Goal: Task Accomplishment & Management: Manage account settings

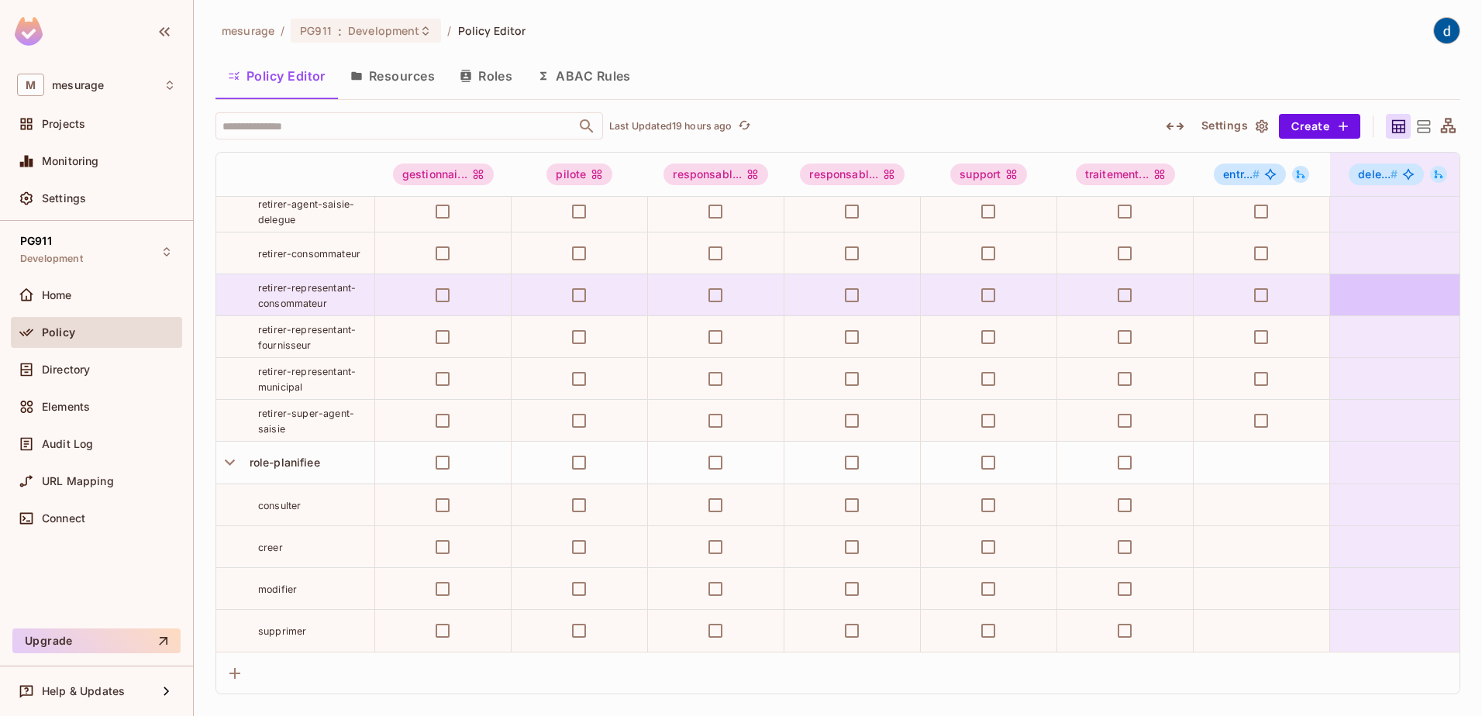
scroll to position [2500, 0]
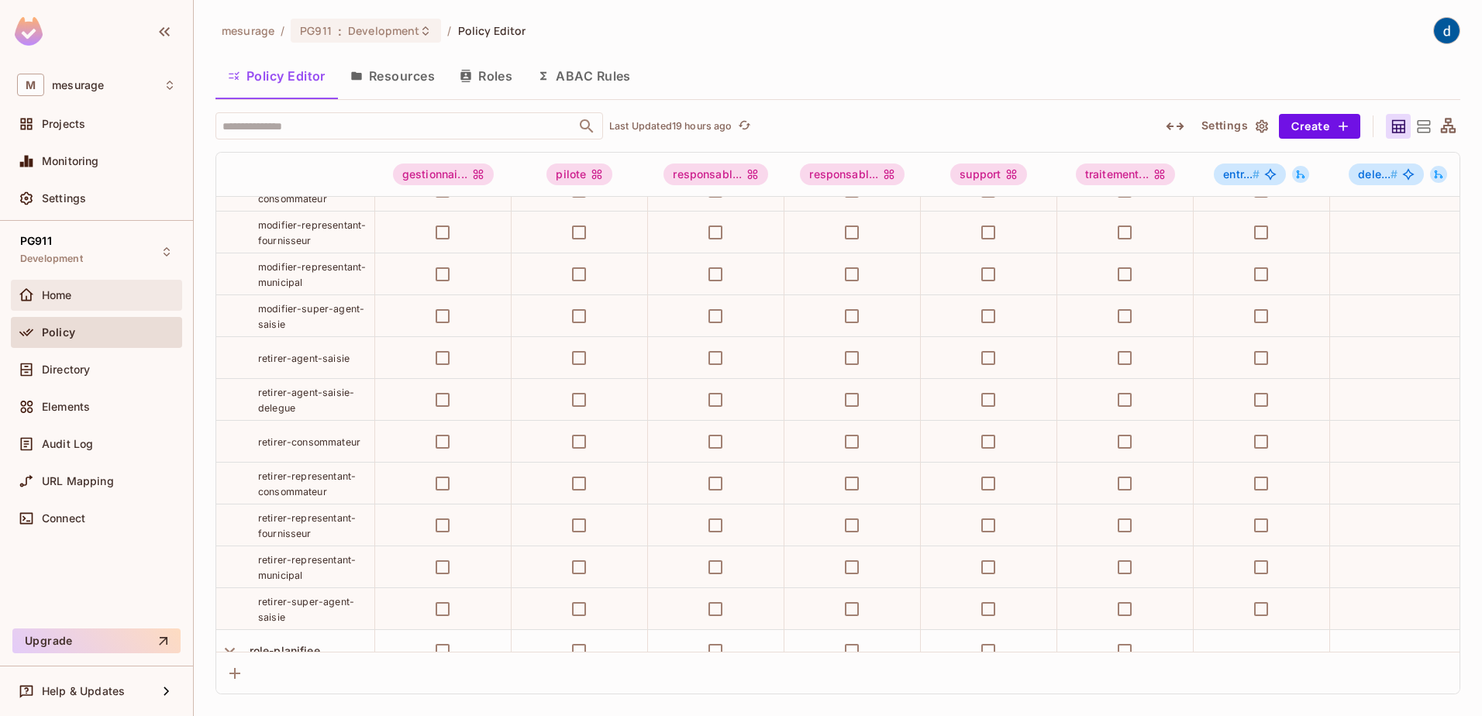
click at [106, 291] on div "Home" at bounding box center [109, 295] width 134 height 12
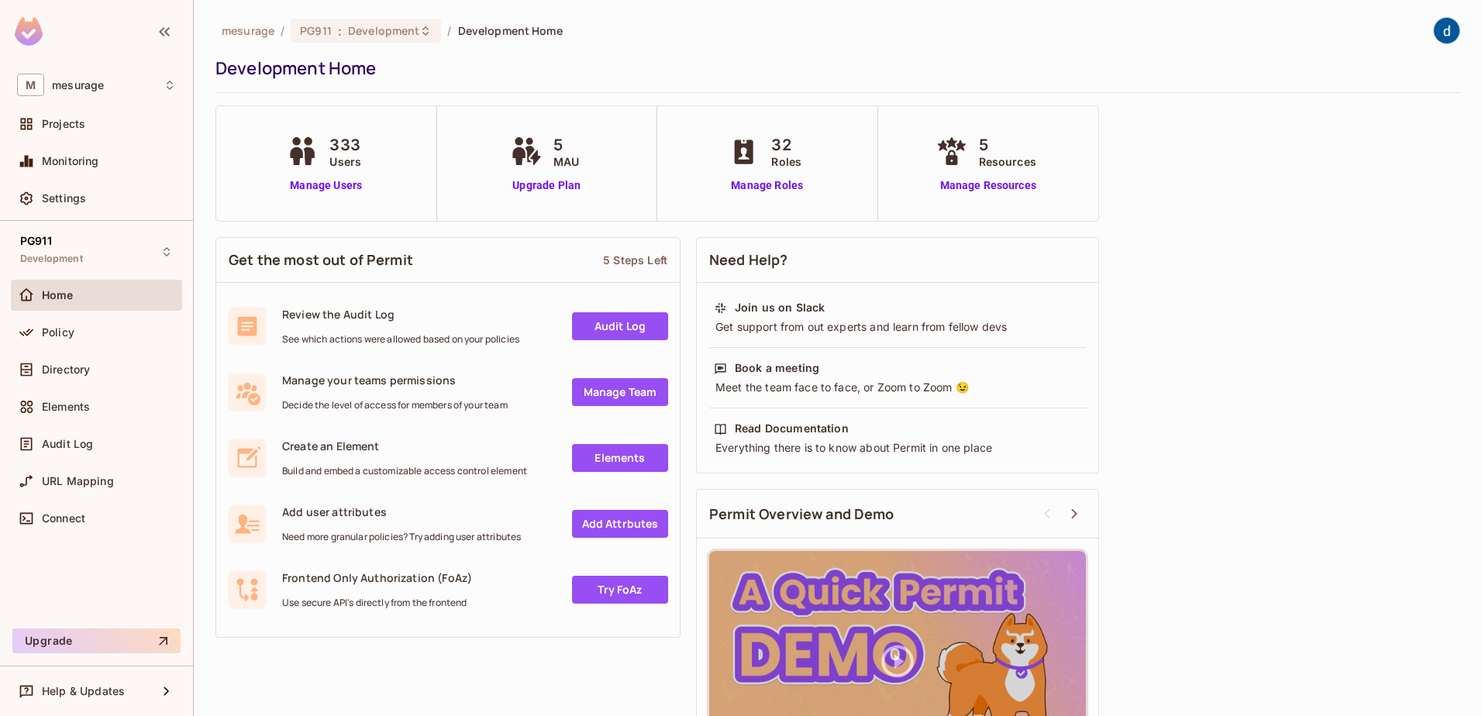
click at [568, 230] on div "Get the most out of Permit 5 Steps Left Review the Audit Log See which actions …" at bounding box center [447, 437] width 465 height 416
click at [900, 228] on div "mesurage / PG911 : Development / Development Home Development Home 333 Users Ma…" at bounding box center [837, 407] width 1245 height 781
click at [763, 226] on div "mesurage / PG911 : Development / Development Home Development Home 333 Users Ma…" at bounding box center [837, 407] width 1245 height 781
click at [760, 230] on div "Need Help? Join us on Slack Get support from out experts and learn from fellow …" at bounding box center [897, 513] width 403 height 568
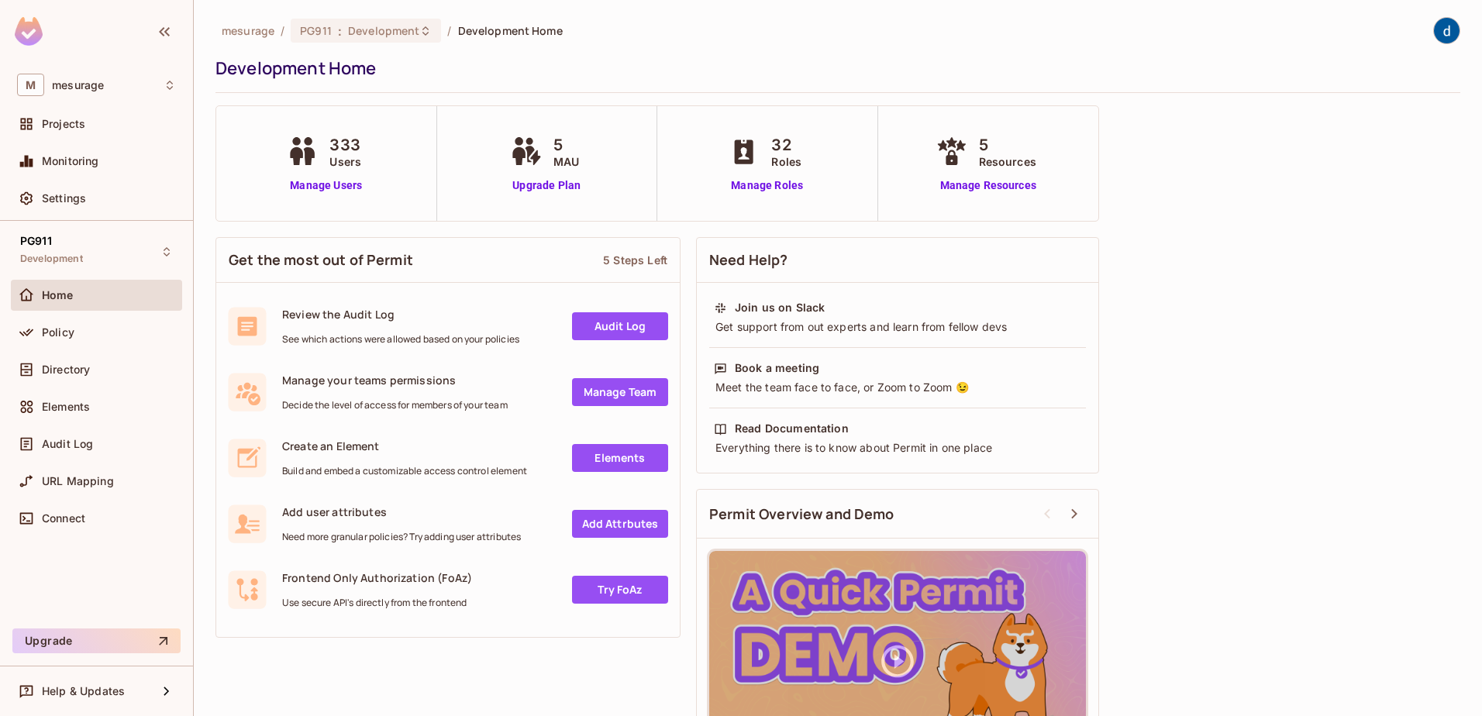
click at [819, 235] on div "Need Help? Join us on Slack Get support from out experts and learn from fellow …" at bounding box center [897, 513] width 403 height 568
click at [747, 189] on link "Manage Roles" at bounding box center [767, 186] width 84 height 16
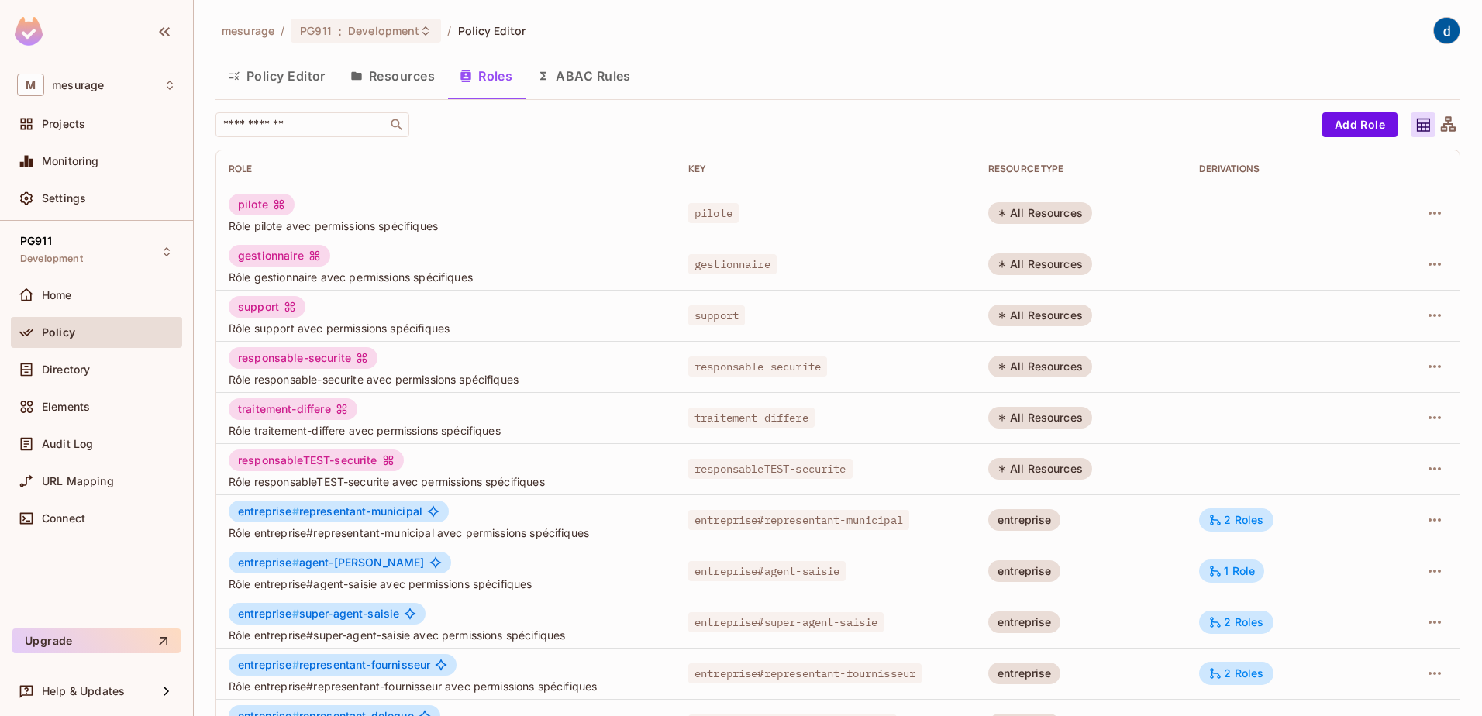
click at [657, 39] on div "mesurage / PG911 : Development / Policy Editor" at bounding box center [837, 30] width 1245 height 27
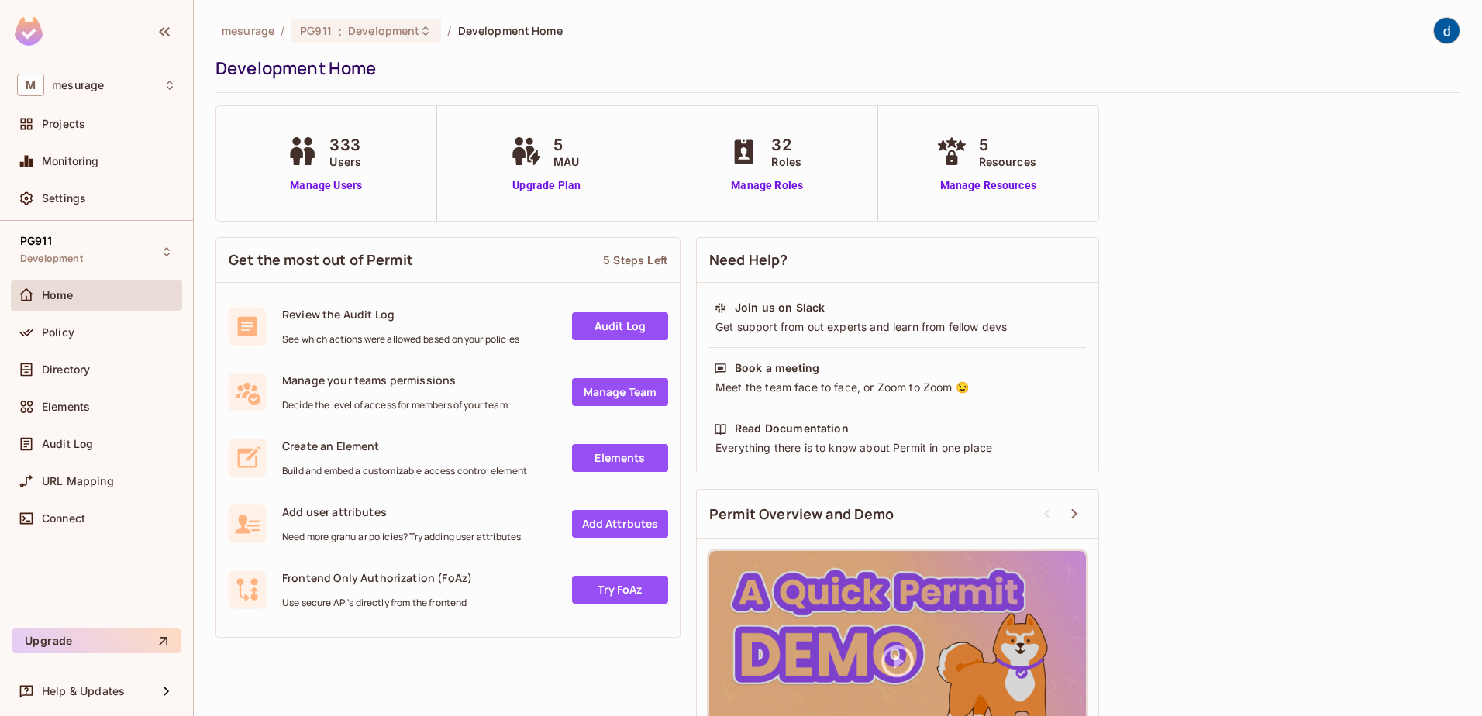
click at [772, 168] on span "Roles" at bounding box center [786, 161] width 30 height 16
click at [766, 189] on link "Manage Roles" at bounding box center [767, 186] width 84 height 16
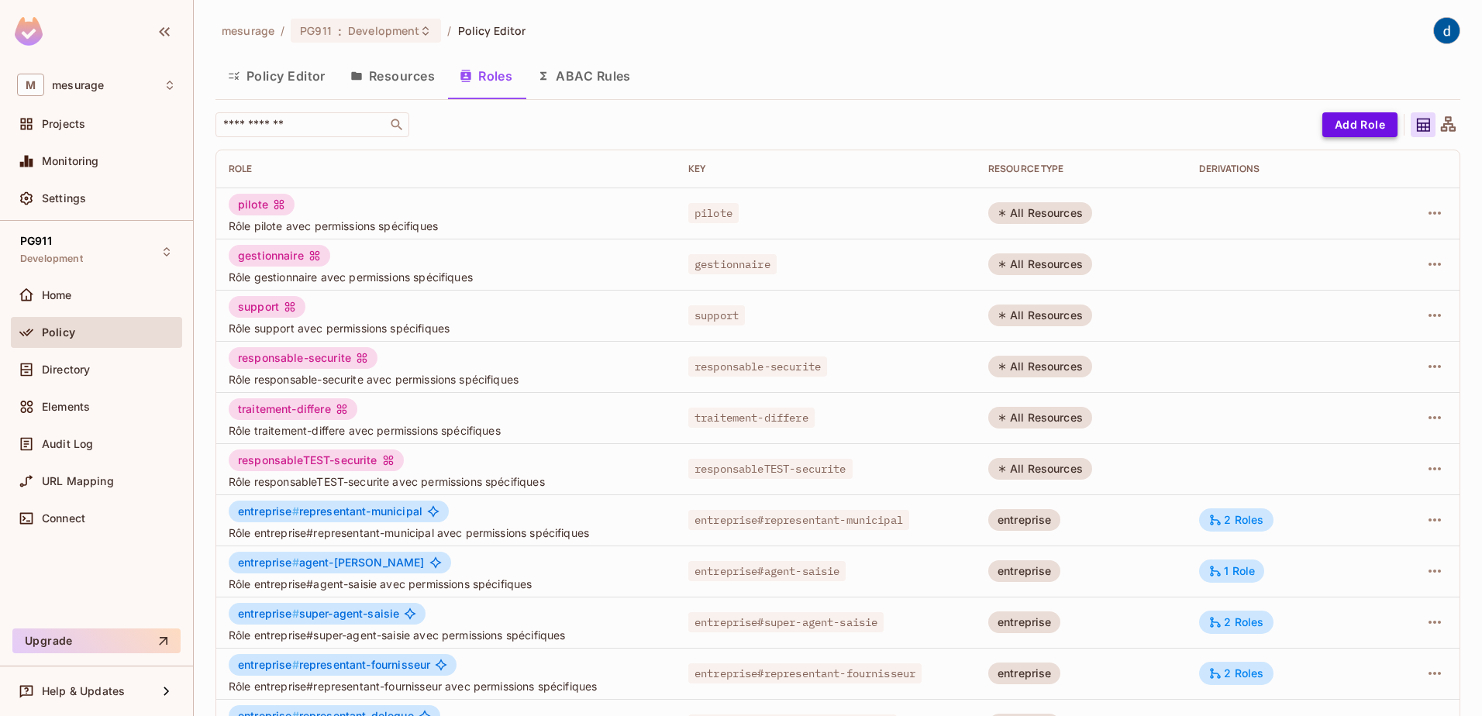
click at [1353, 129] on button "Add Role" at bounding box center [1359, 124] width 75 height 25
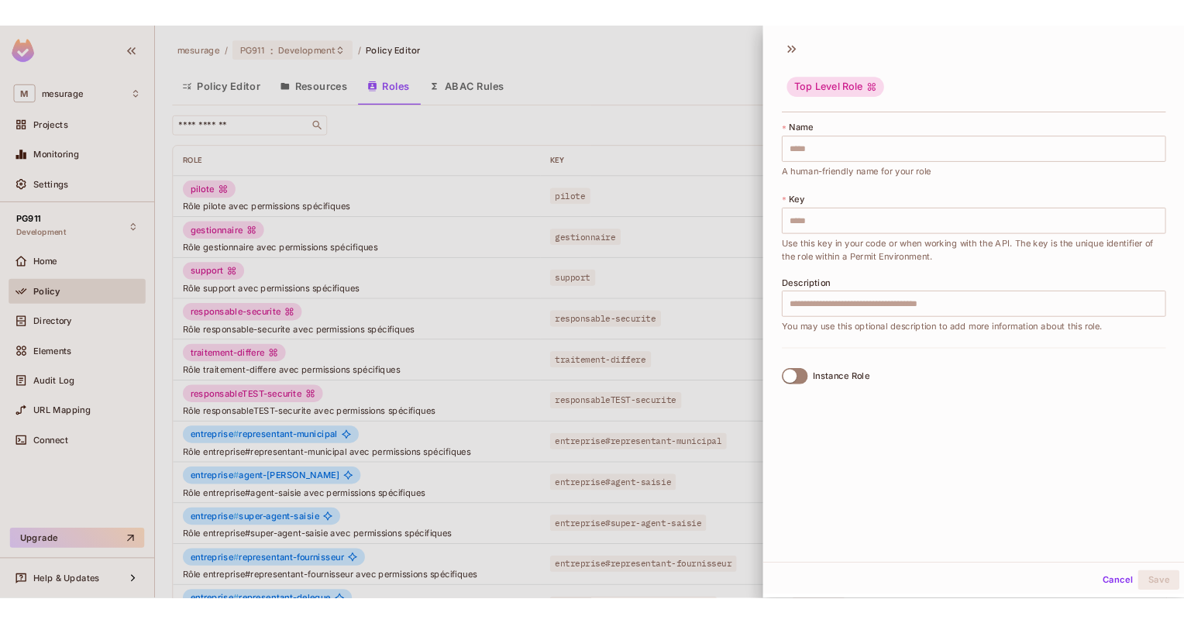
scroll to position [2, 0]
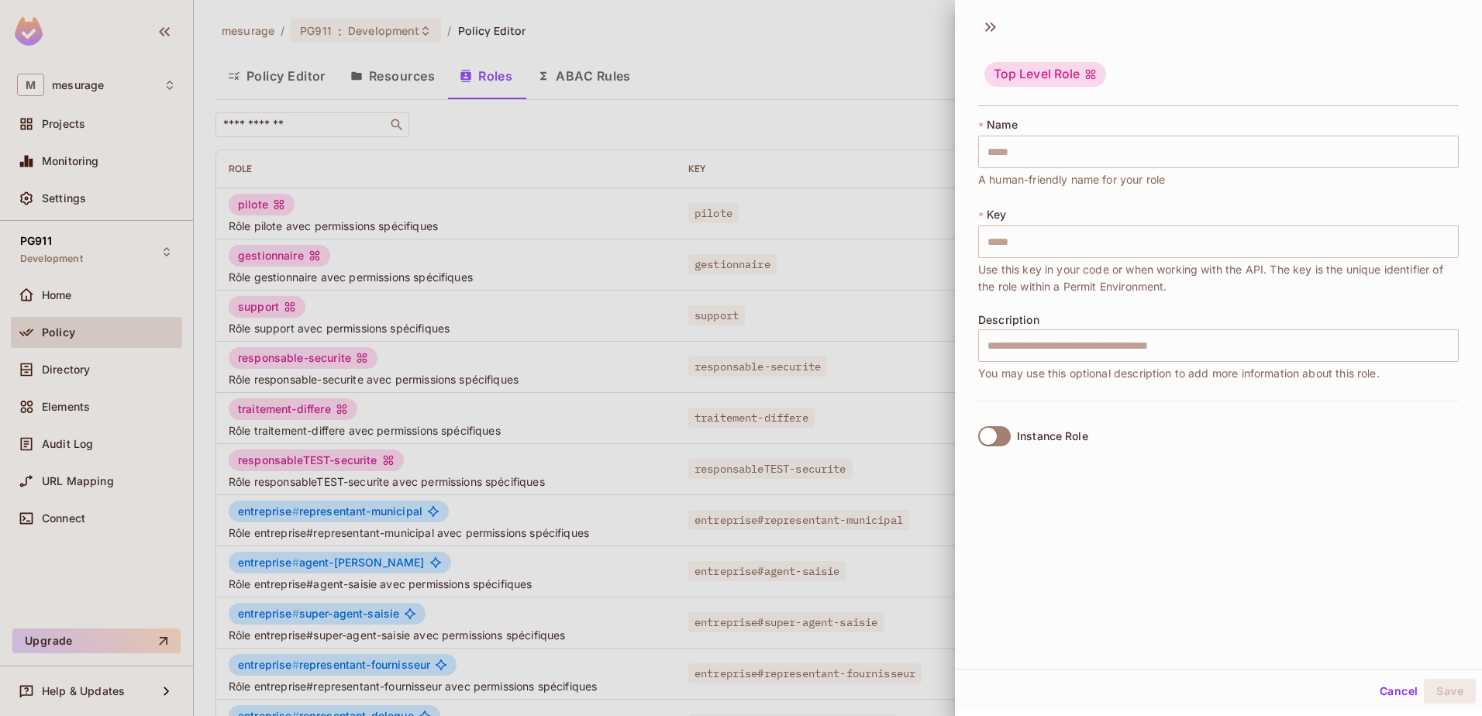
click at [883, 136] on div at bounding box center [741, 358] width 1482 height 716
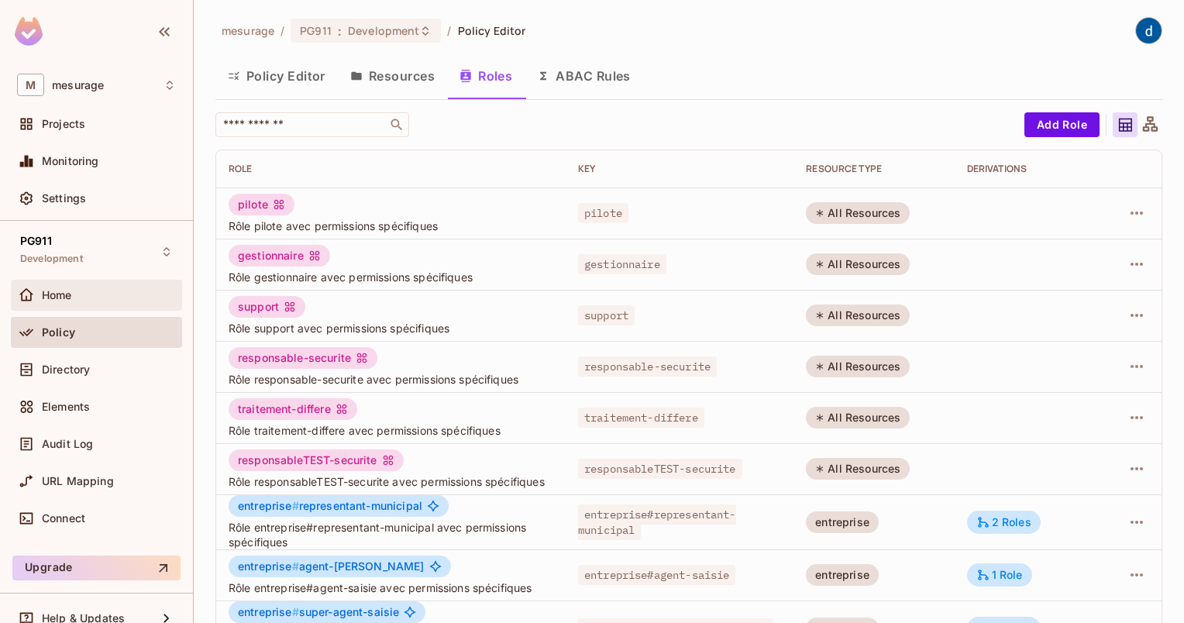
click at [75, 284] on div "Home" at bounding box center [96, 295] width 171 height 31
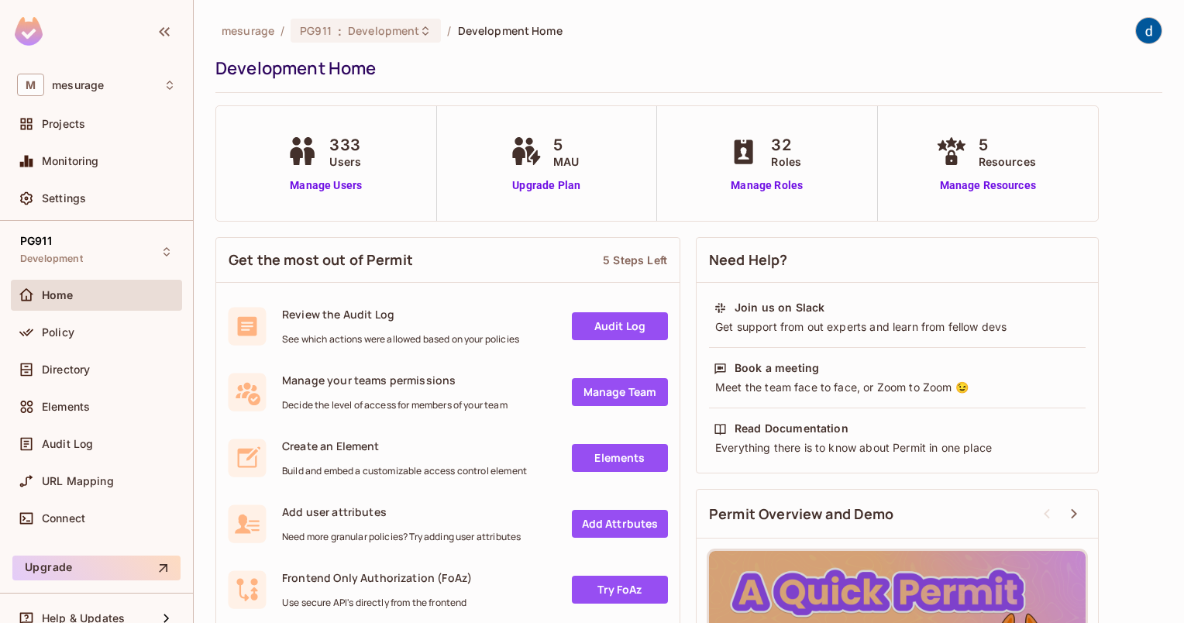
click at [303, 177] on div "333 Users Manage Users" at bounding box center [326, 163] width 86 height 60
click at [304, 183] on link "Manage Users" at bounding box center [326, 186] width 86 height 16
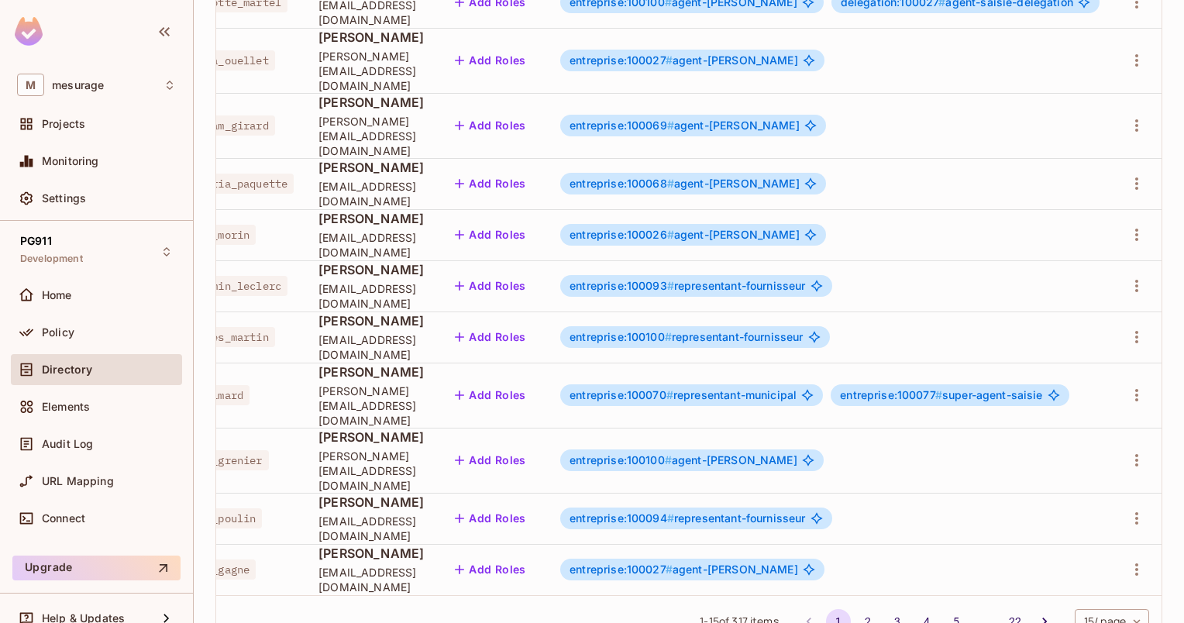
scroll to position [0, 133]
click at [1139, 560] on icon "button" at bounding box center [1137, 569] width 19 height 19
click at [1048, 518] on div "Edit" at bounding box center [1050, 520] width 21 height 16
click at [1136, 564] on icon "button" at bounding box center [1137, 570] width 3 height 12
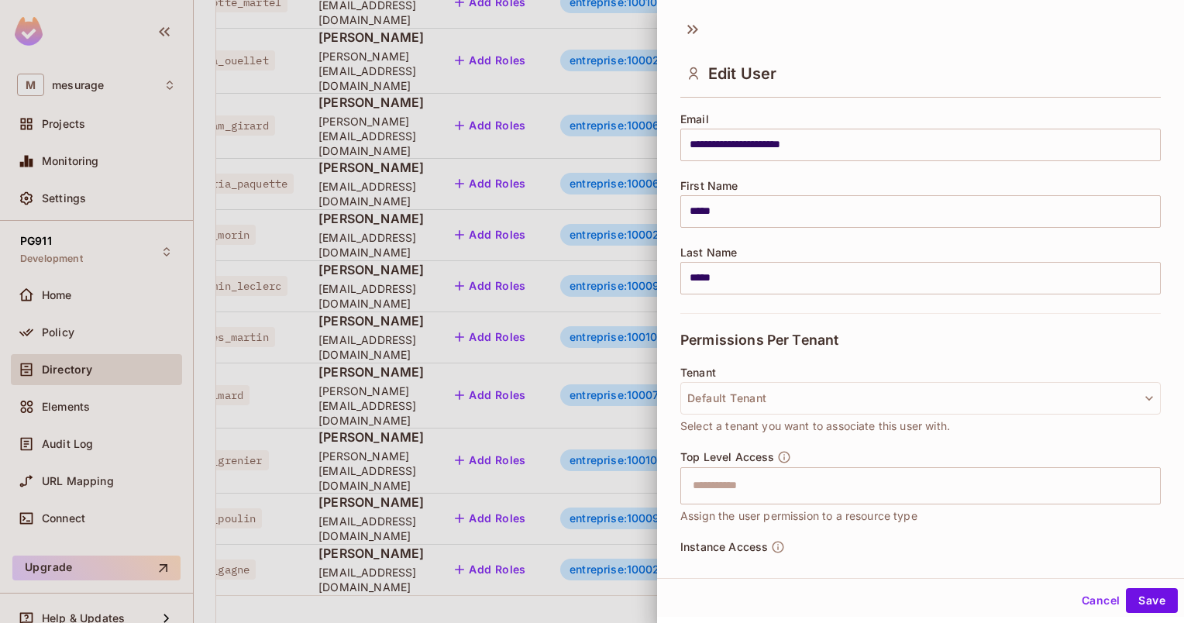
scroll to position [155, 0]
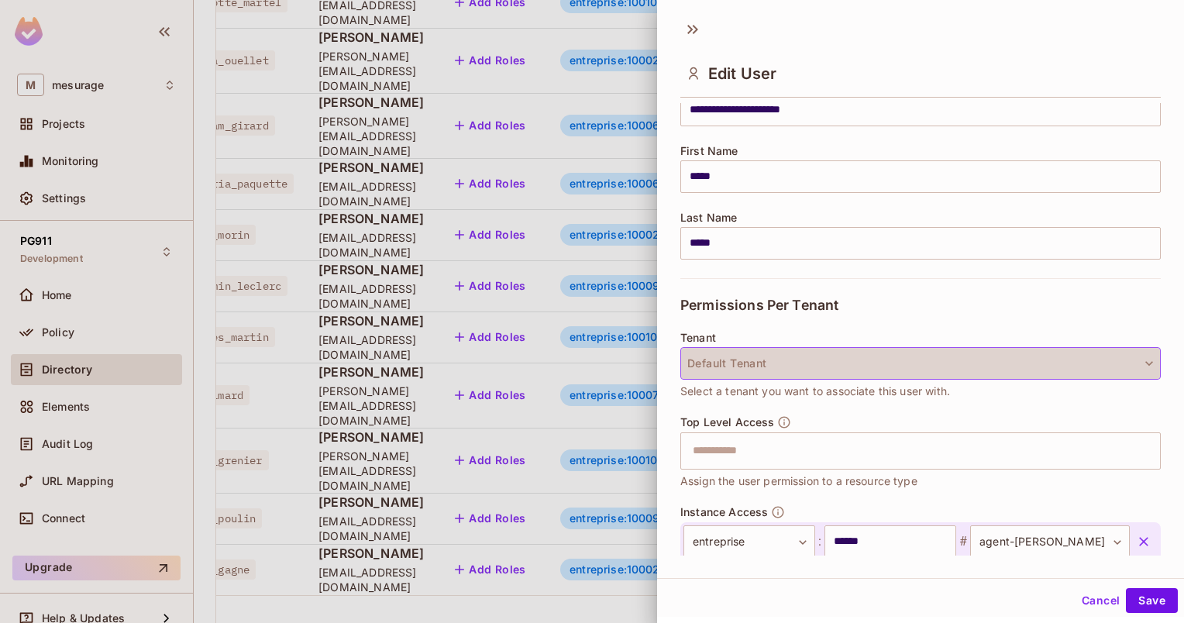
click at [1116, 364] on button "Default Tenant" at bounding box center [921, 363] width 481 height 33
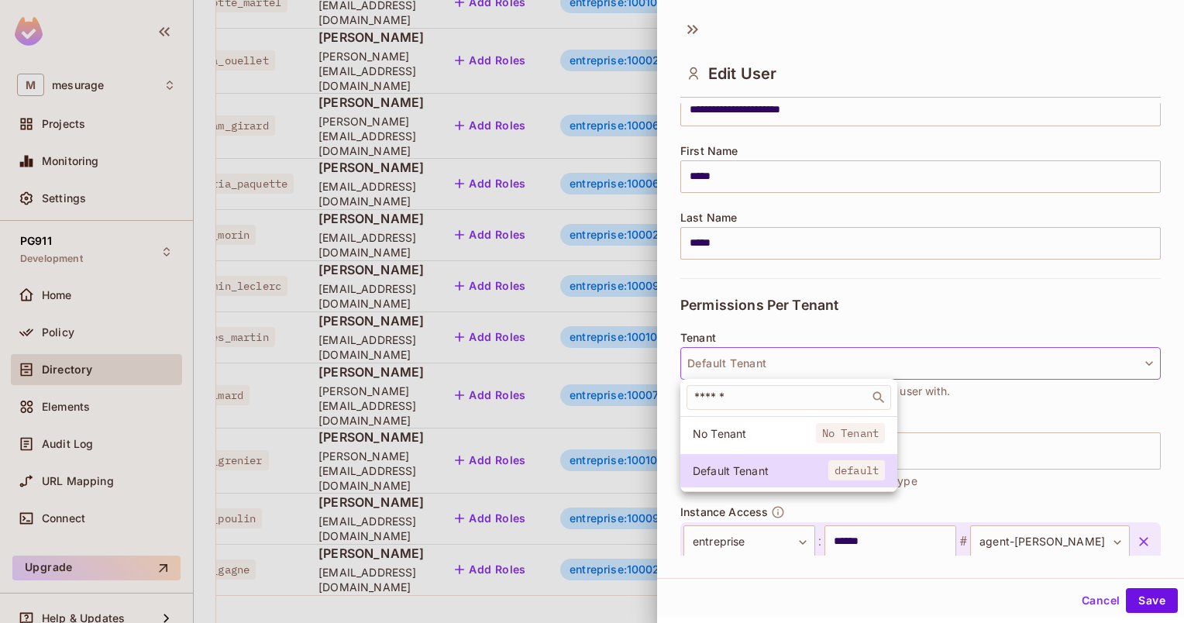
click at [827, 362] on div at bounding box center [592, 311] width 1184 height 623
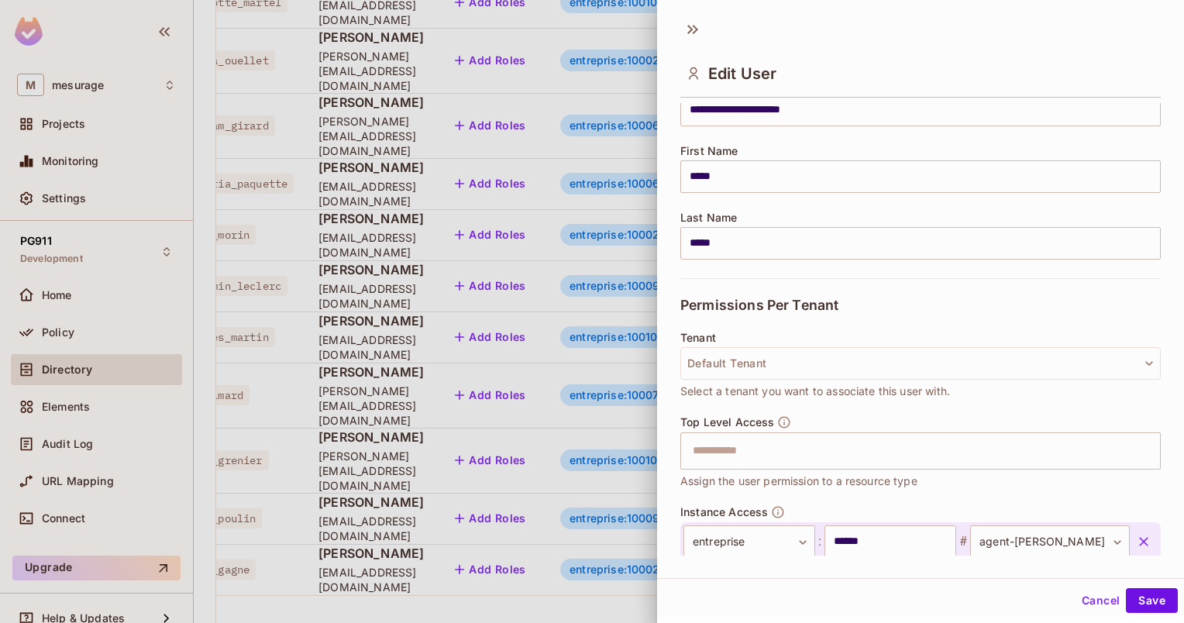
click at [819, 369] on button "Default Tenant" at bounding box center [921, 363] width 481 height 33
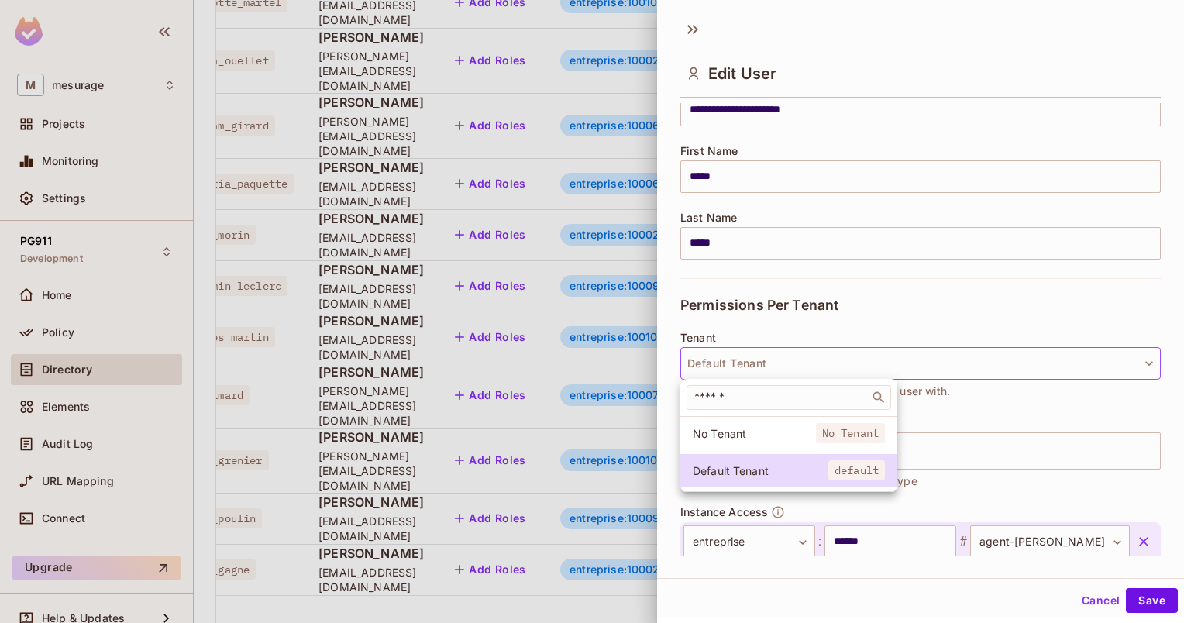
click at [796, 363] on div at bounding box center [592, 311] width 1184 height 623
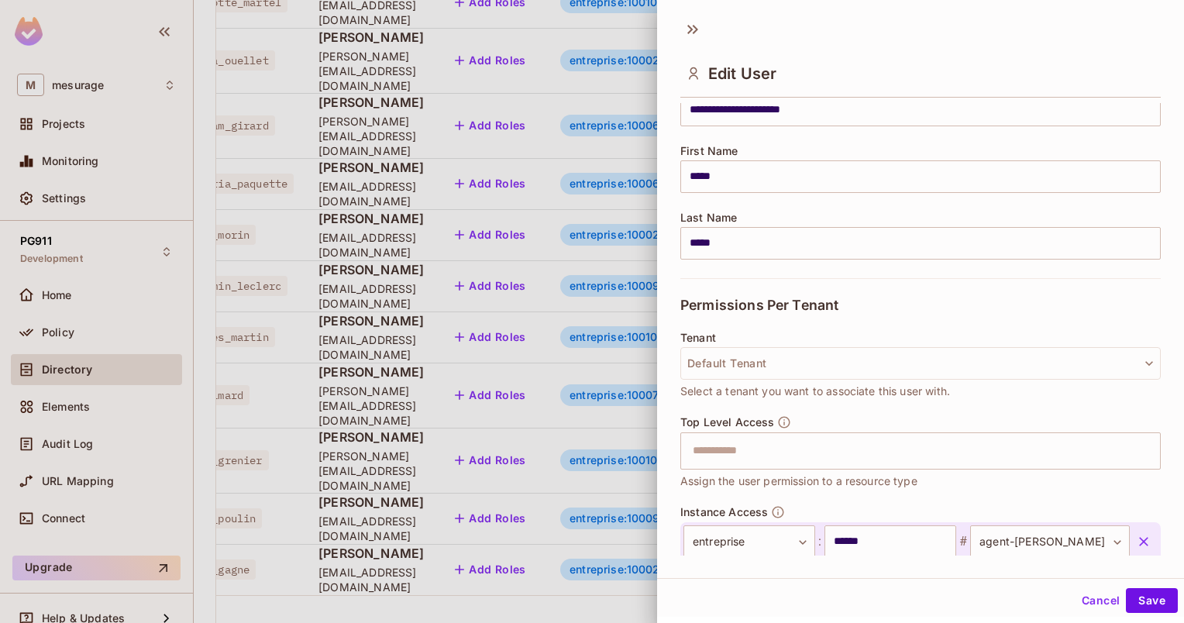
click at [795, 363] on button "Default Tenant" at bounding box center [921, 363] width 481 height 33
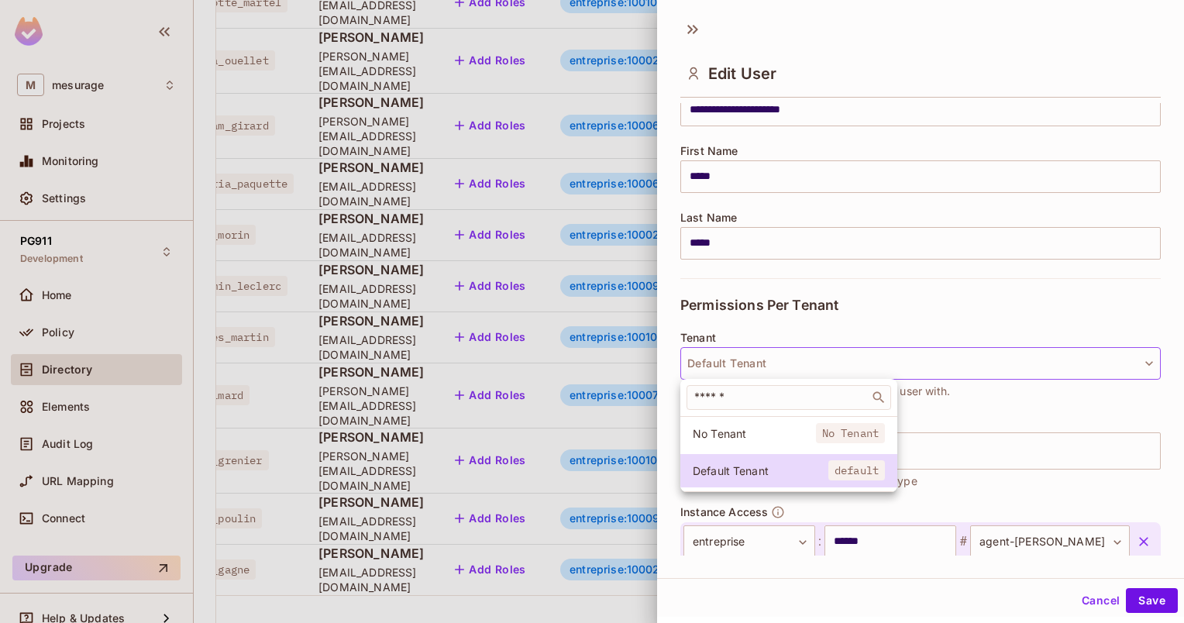
click at [745, 327] on div at bounding box center [592, 311] width 1184 height 623
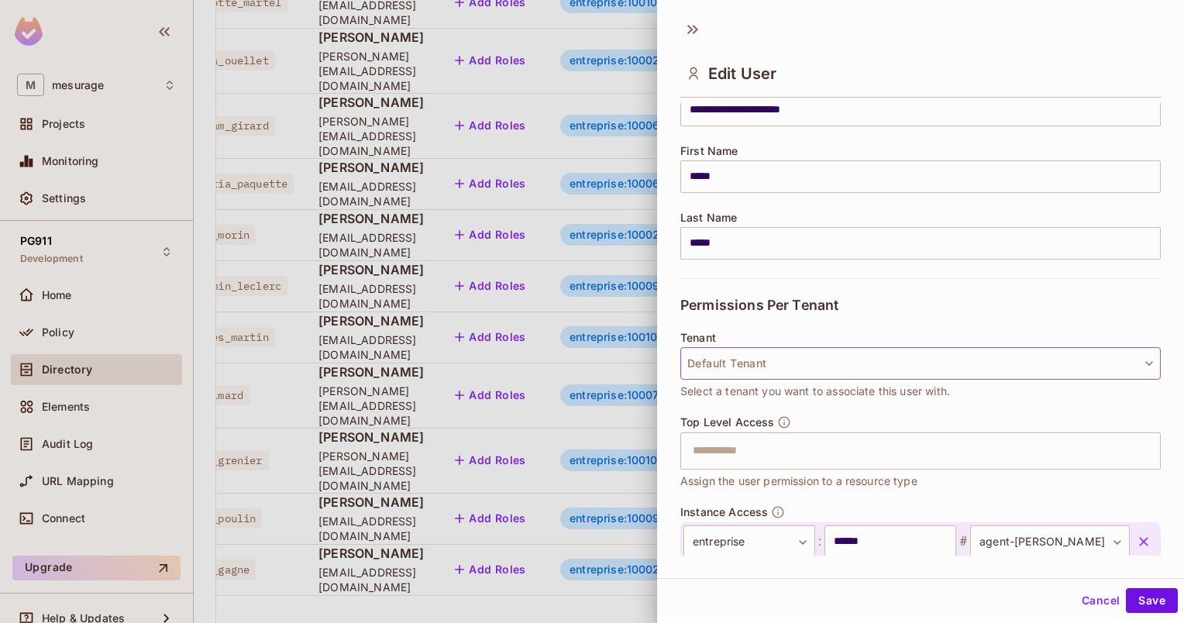
click at [739, 371] on button "Default Tenant" at bounding box center [921, 363] width 481 height 33
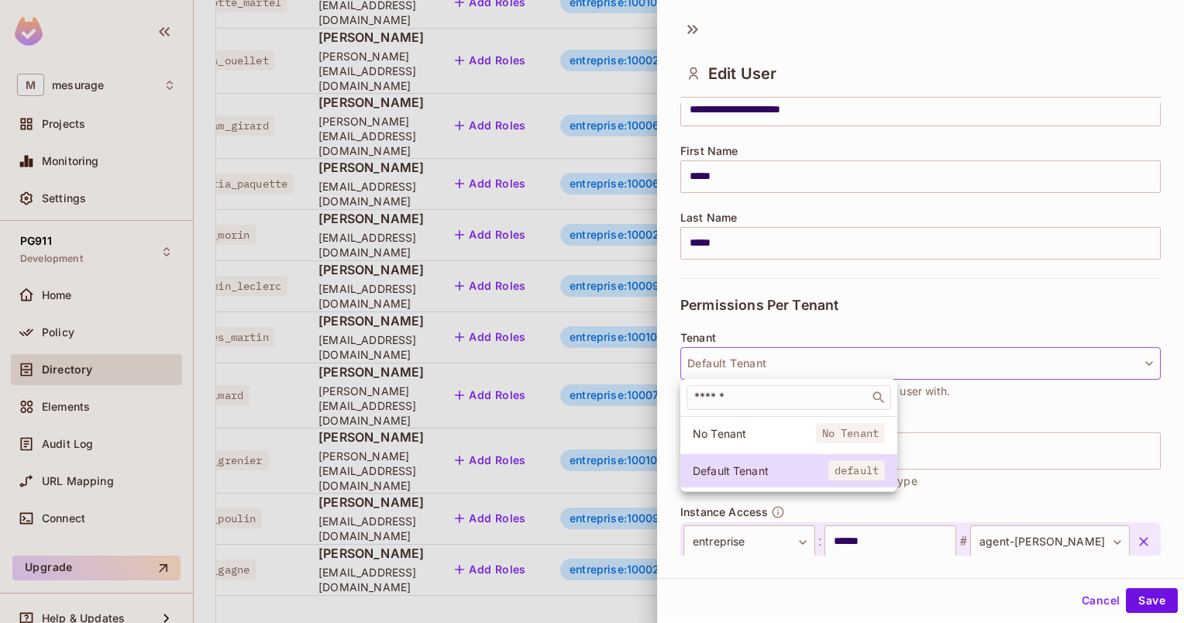
click at [739, 329] on div at bounding box center [592, 311] width 1184 height 623
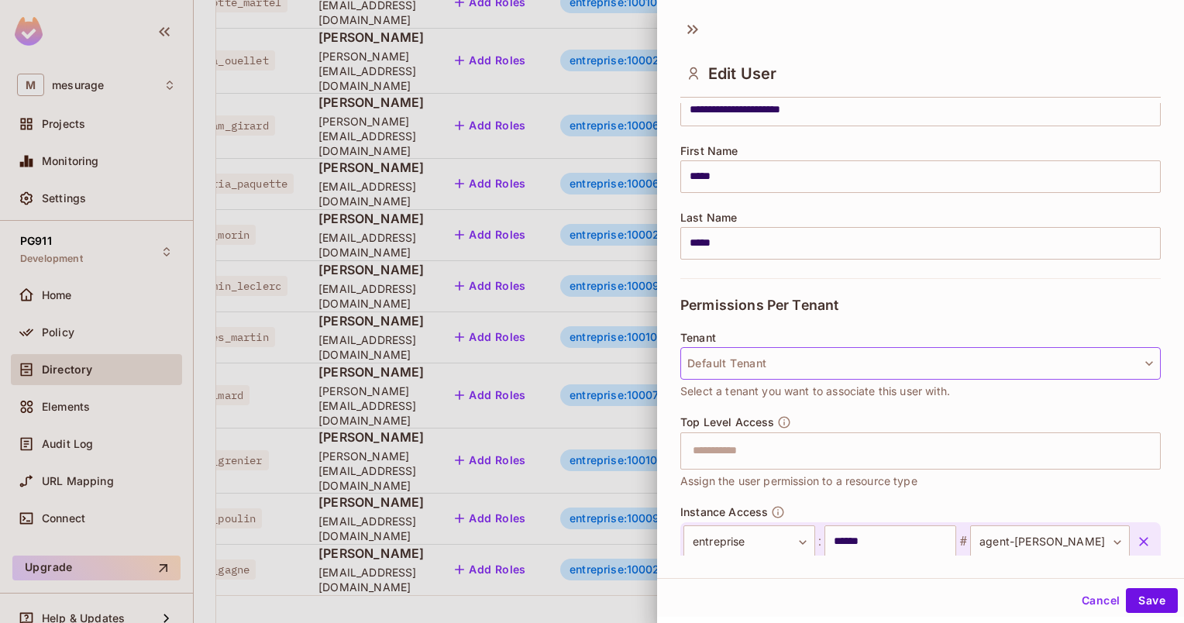
click at [741, 360] on button "Default Tenant" at bounding box center [921, 363] width 481 height 33
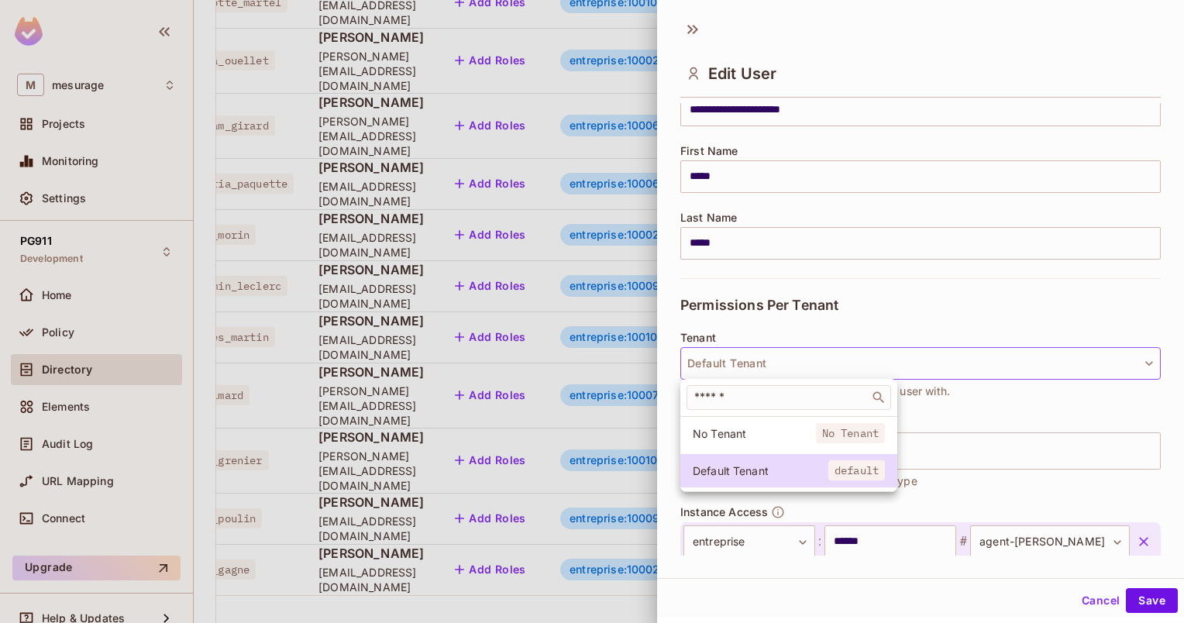
click at [747, 332] on div at bounding box center [592, 311] width 1184 height 623
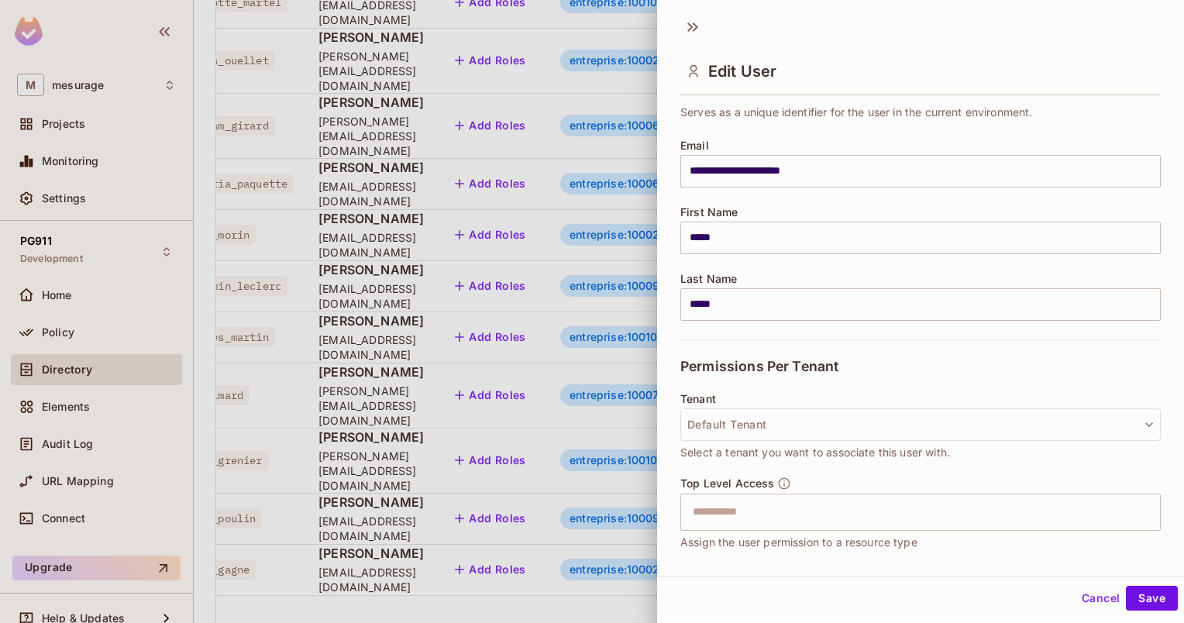
scroll to position [168, 0]
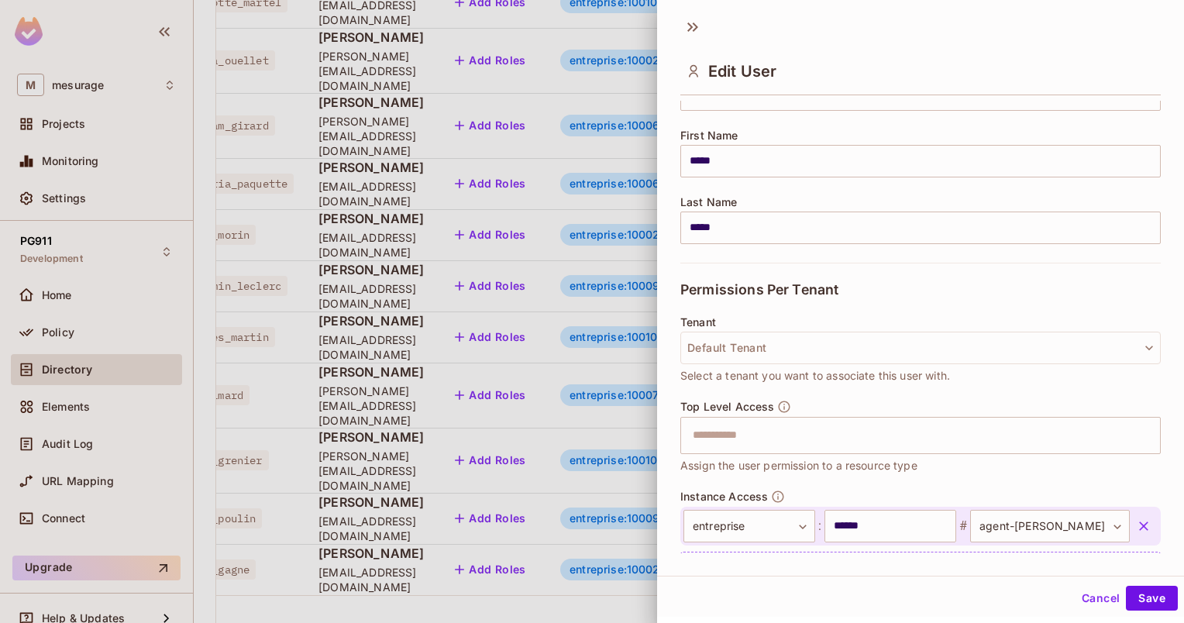
click at [639, 558] on div at bounding box center [592, 311] width 1184 height 623
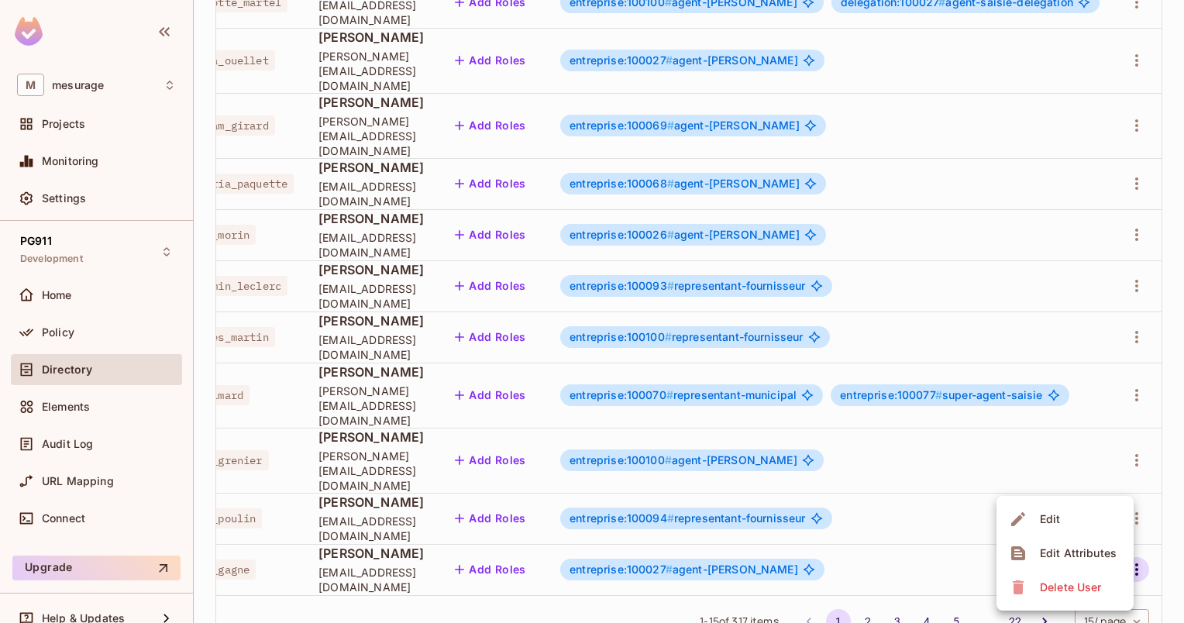
drag, startPoint x: 1178, startPoint y: 310, endPoint x: 1184, endPoint y: 216, distance: 93.9
click at [1184, 217] on div at bounding box center [592, 311] width 1184 height 623
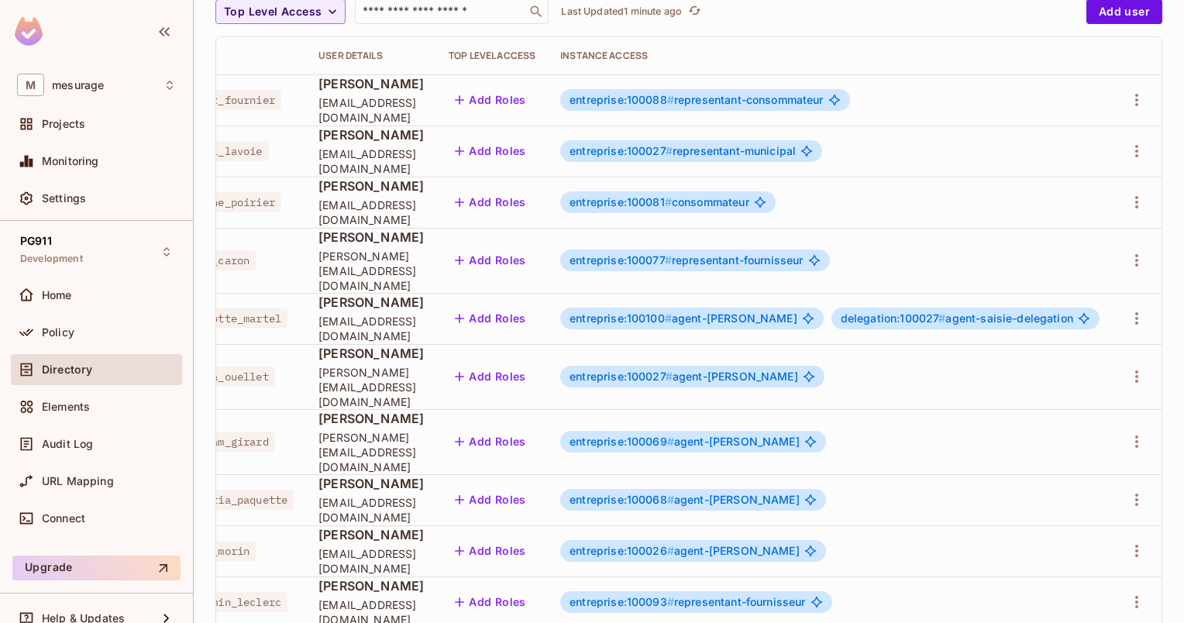
scroll to position [0, 0]
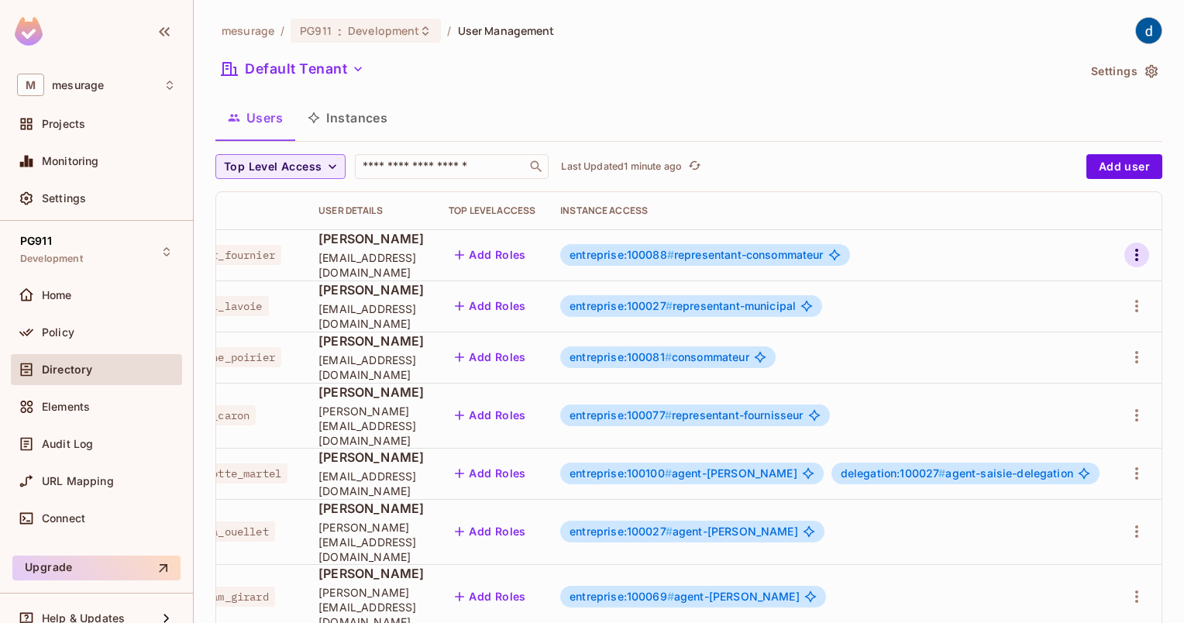
click at [1132, 252] on icon "button" at bounding box center [1137, 255] width 19 height 19
click at [888, 257] on div at bounding box center [592, 311] width 1184 height 623
click at [304, 173] on span "Top Level Access" at bounding box center [273, 166] width 98 height 19
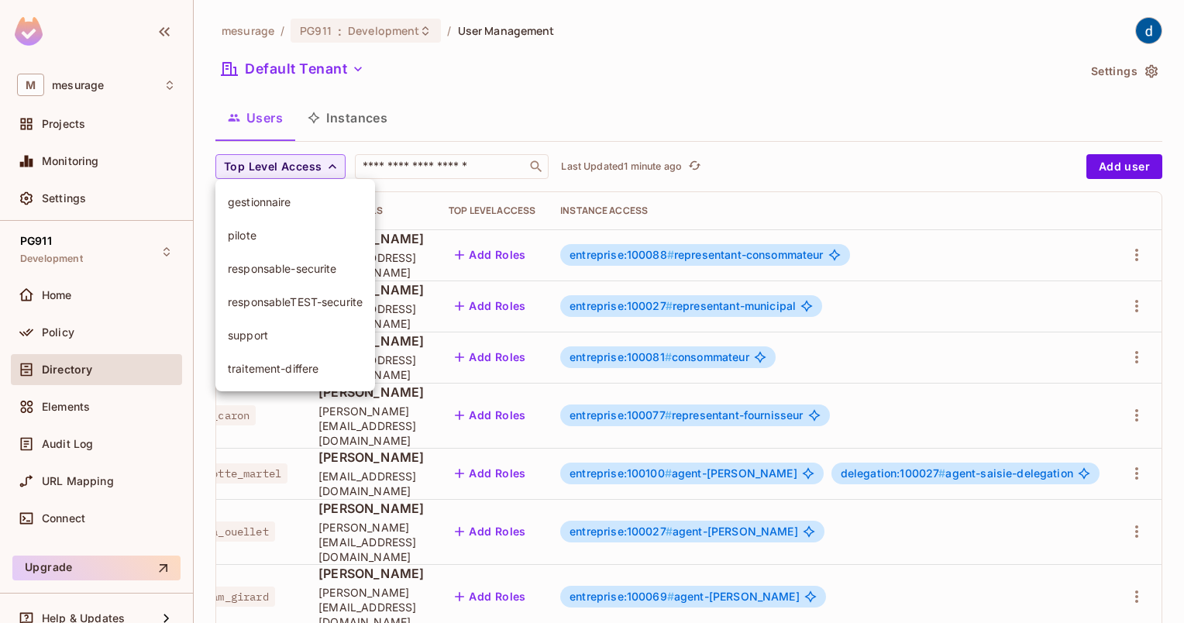
click at [434, 136] on div at bounding box center [592, 311] width 1184 height 623
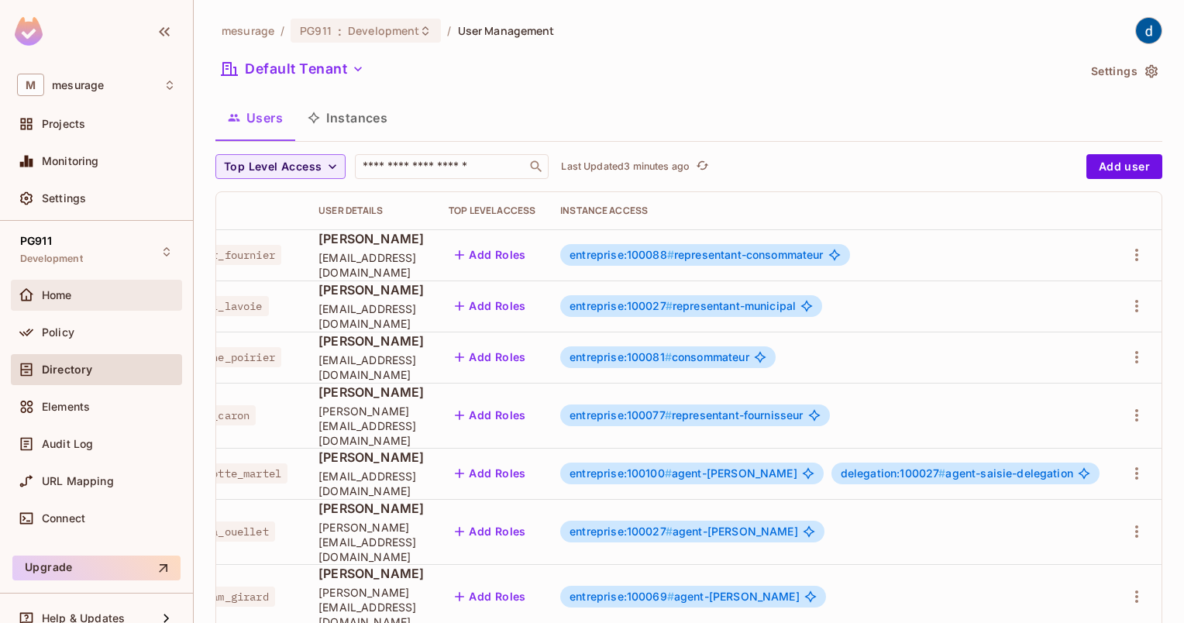
click at [71, 303] on div "Home" at bounding box center [96, 295] width 159 height 19
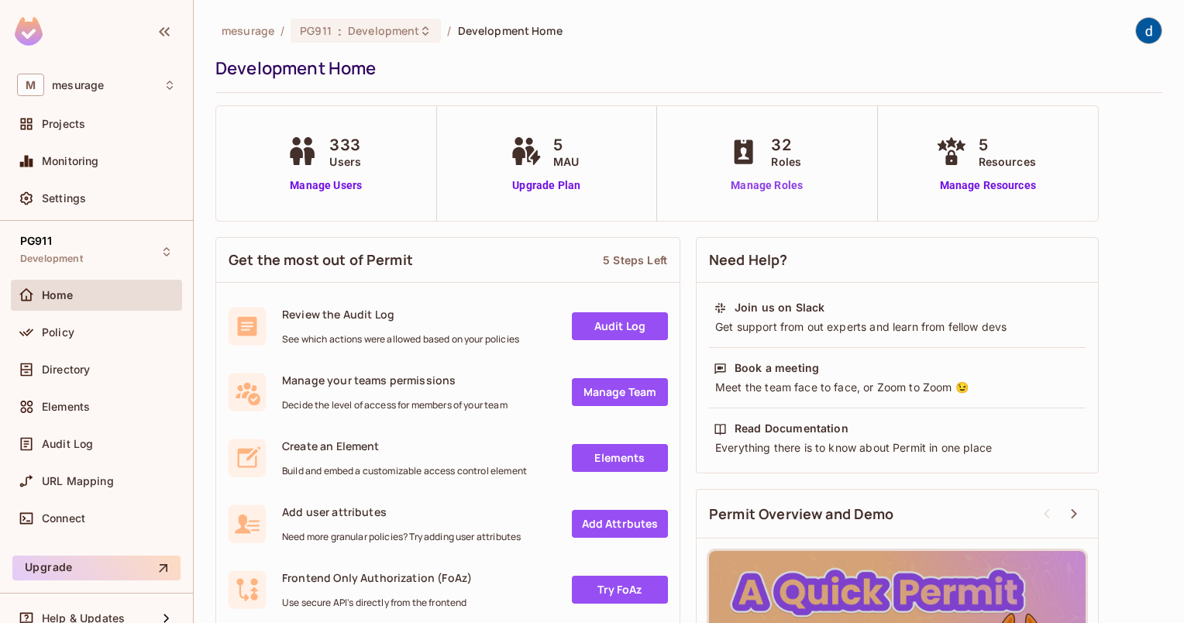
click at [744, 188] on link "Manage Roles" at bounding box center [767, 186] width 84 height 16
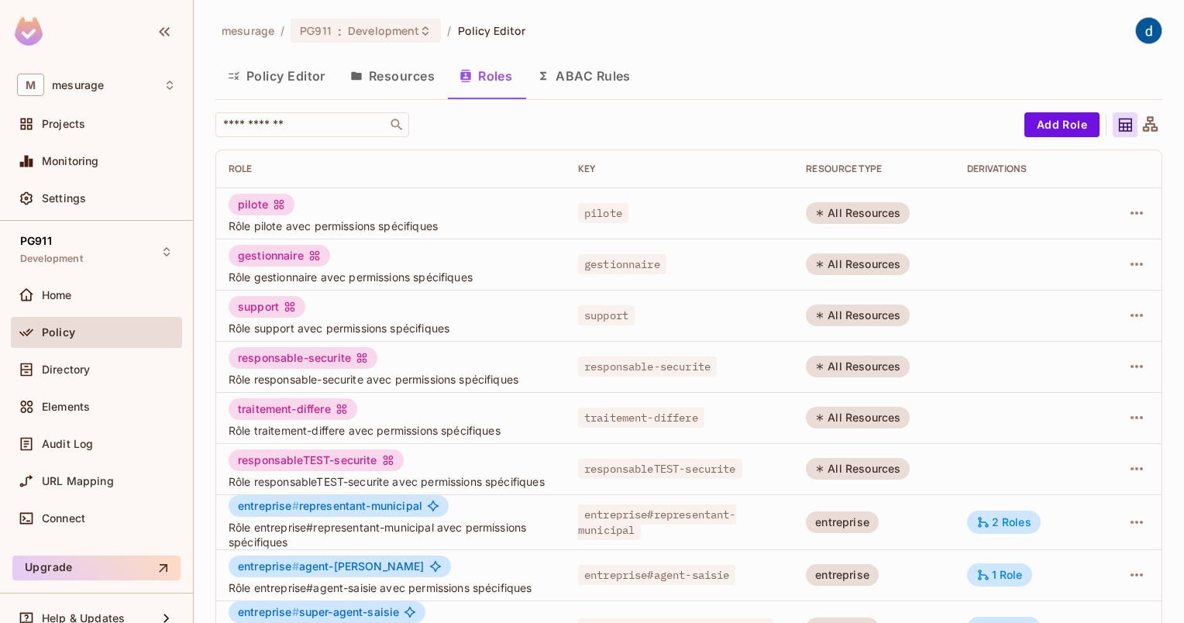
click at [257, 79] on button "Policy Editor" at bounding box center [276, 76] width 122 height 39
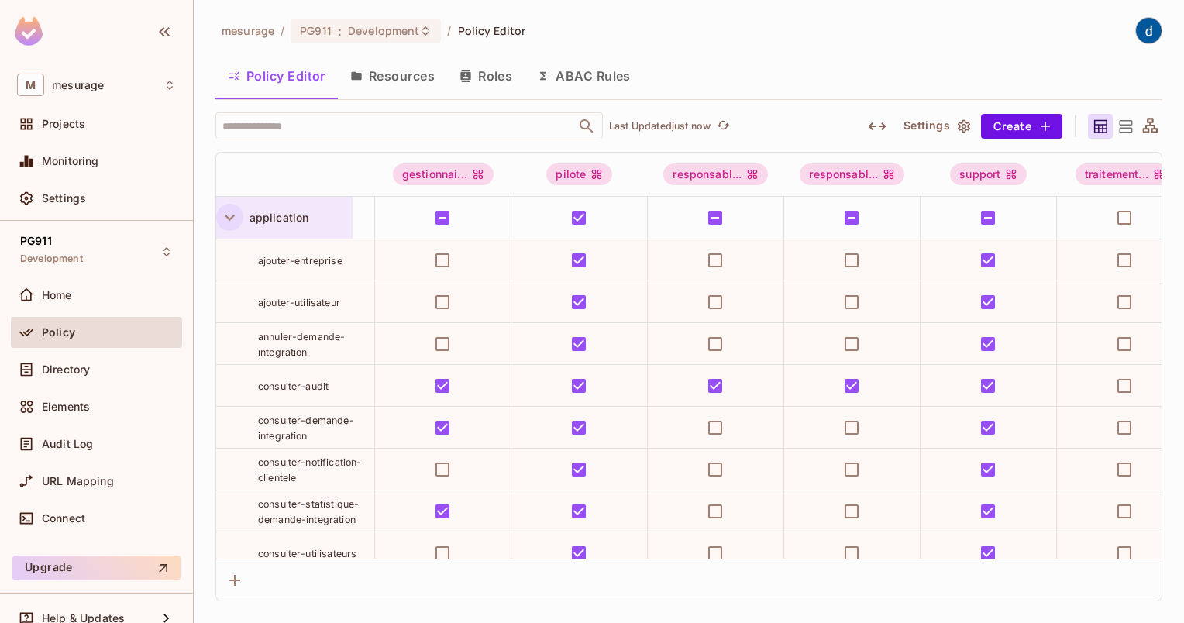
click at [230, 225] on icon "button" at bounding box center [229, 217] width 21 height 21
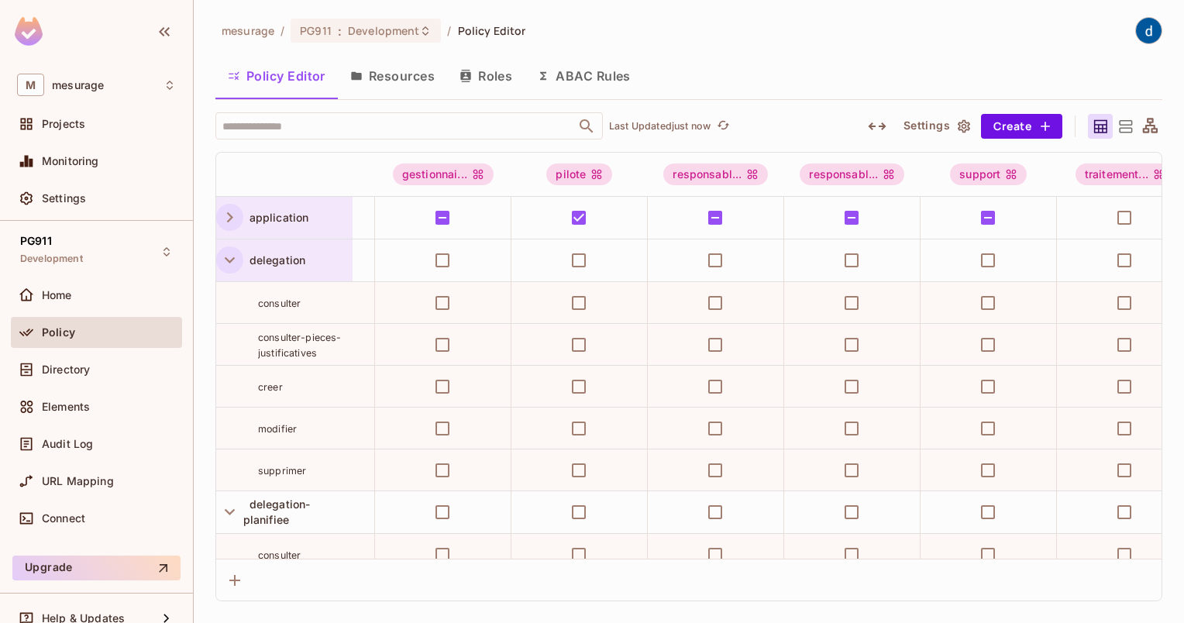
click at [222, 264] on icon "button" at bounding box center [229, 260] width 21 height 21
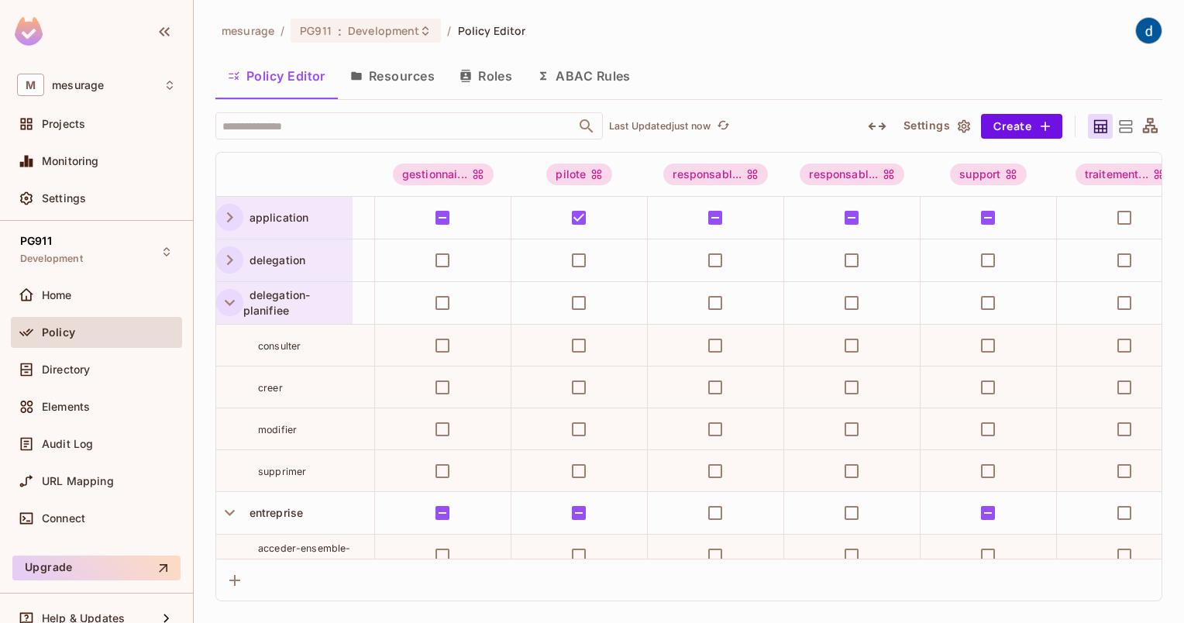
click at [225, 308] on icon "button" at bounding box center [229, 302] width 21 height 21
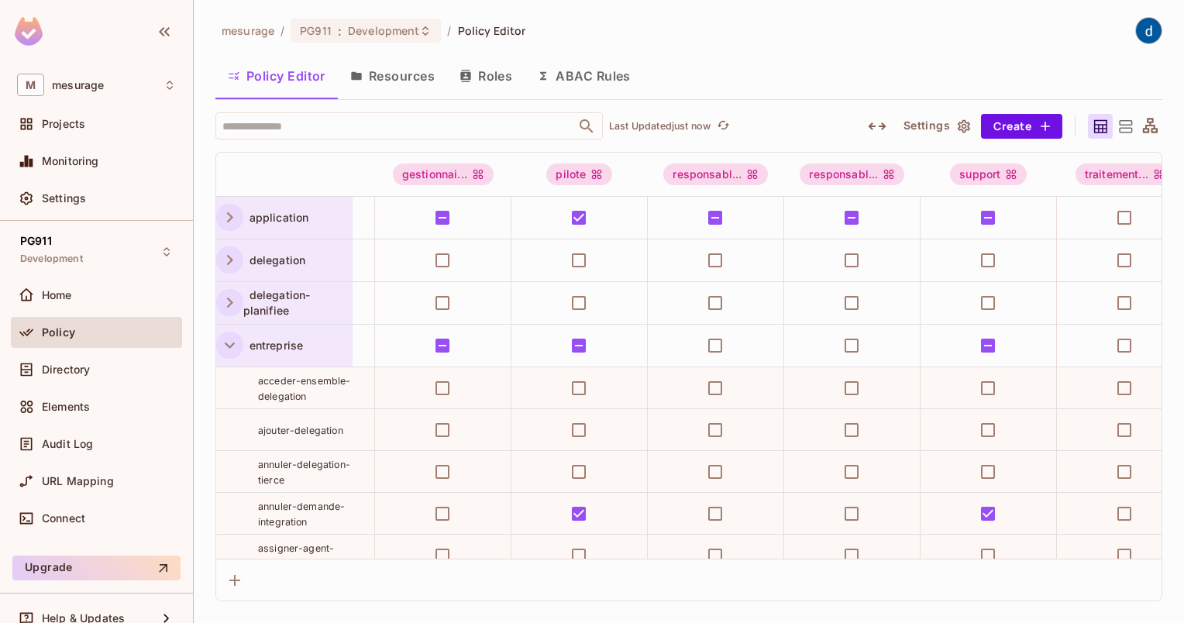
click at [224, 350] on icon "button" at bounding box center [229, 345] width 21 height 21
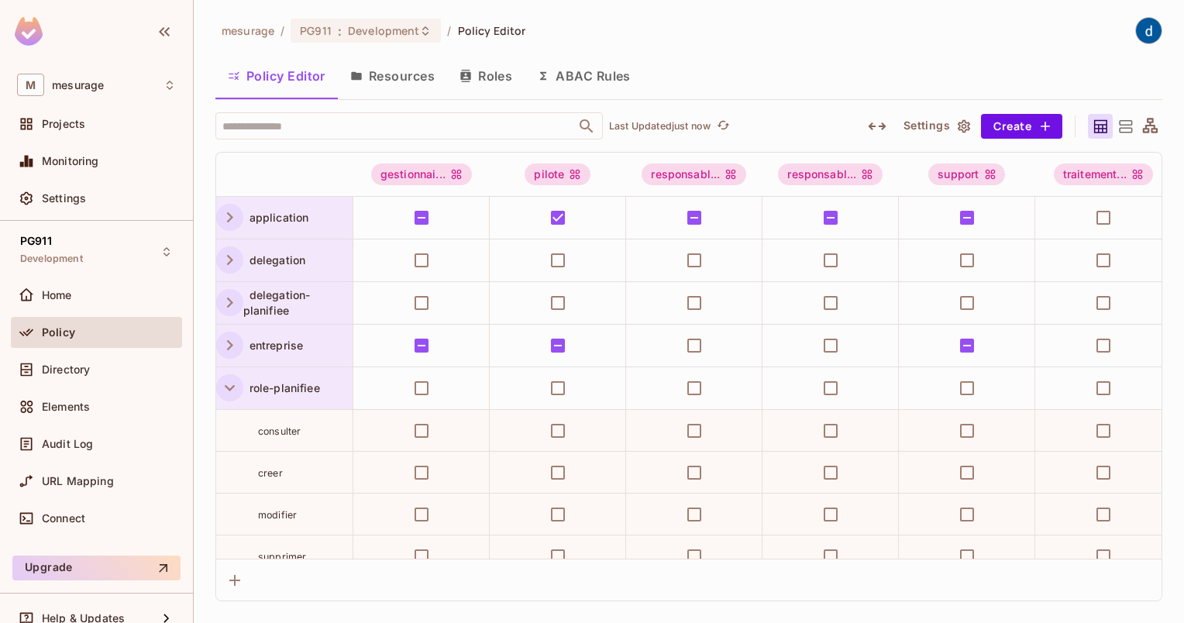
click at [232, 396] on icon "button" at bounding box center [229, 387] width 21 height 21
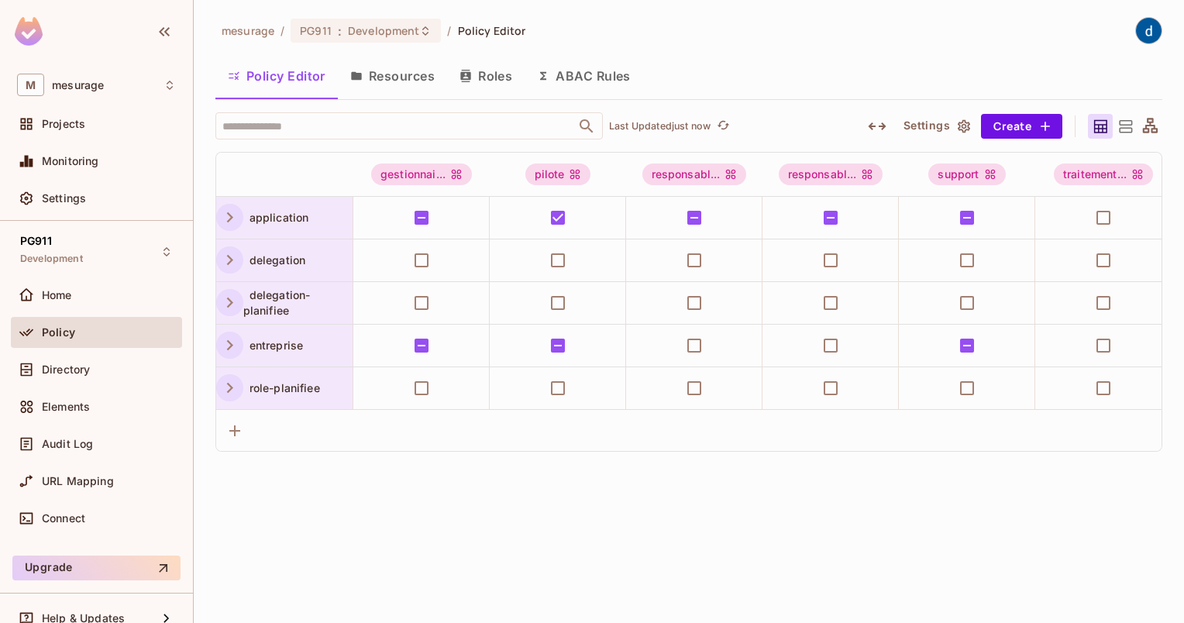
click at [226, 223] on icon "button" at bounding box center [229, 217] width 21 height 21
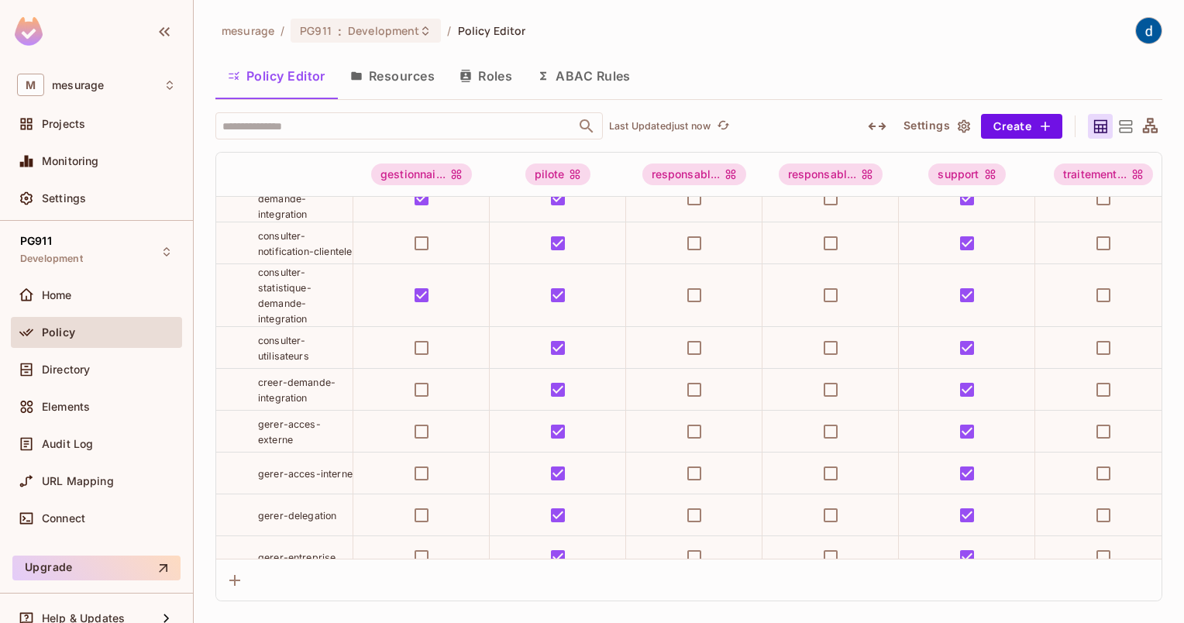
scroll to position [233, 0]
drag, startPoint x: 260, startPoint y: 384, endPoint x: 312, endPoint y: 401, distance: 55.4
click at [312, 401] on div "creer-demande-integration" at bounding box center [305, 389] width 95 height 31
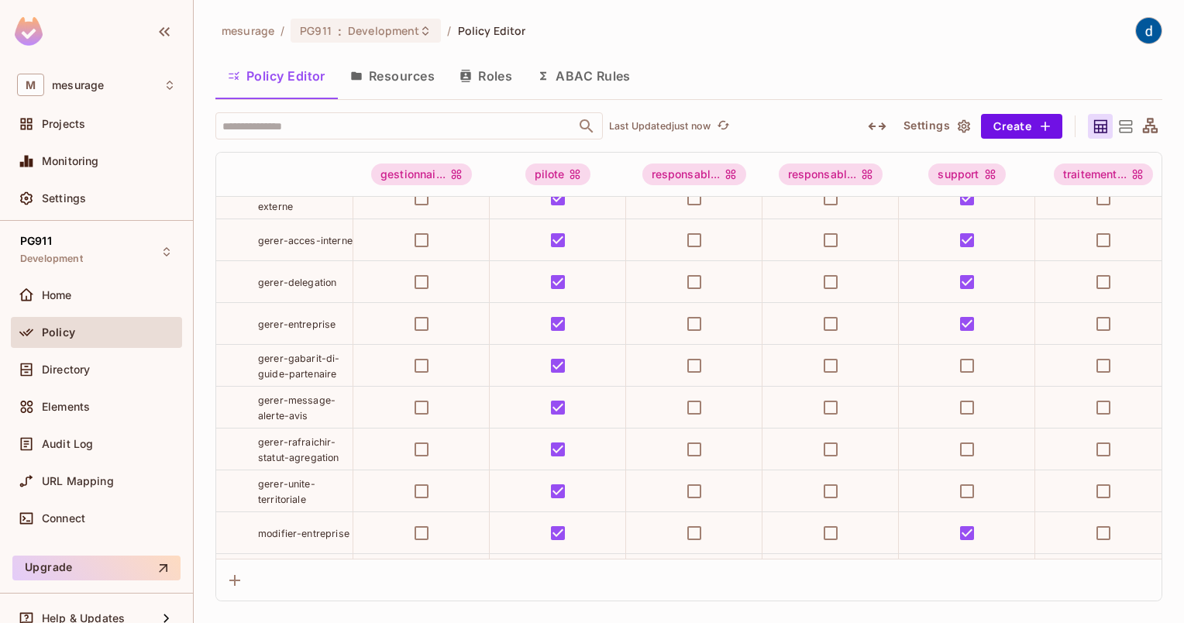
scroll to position [729, 0]
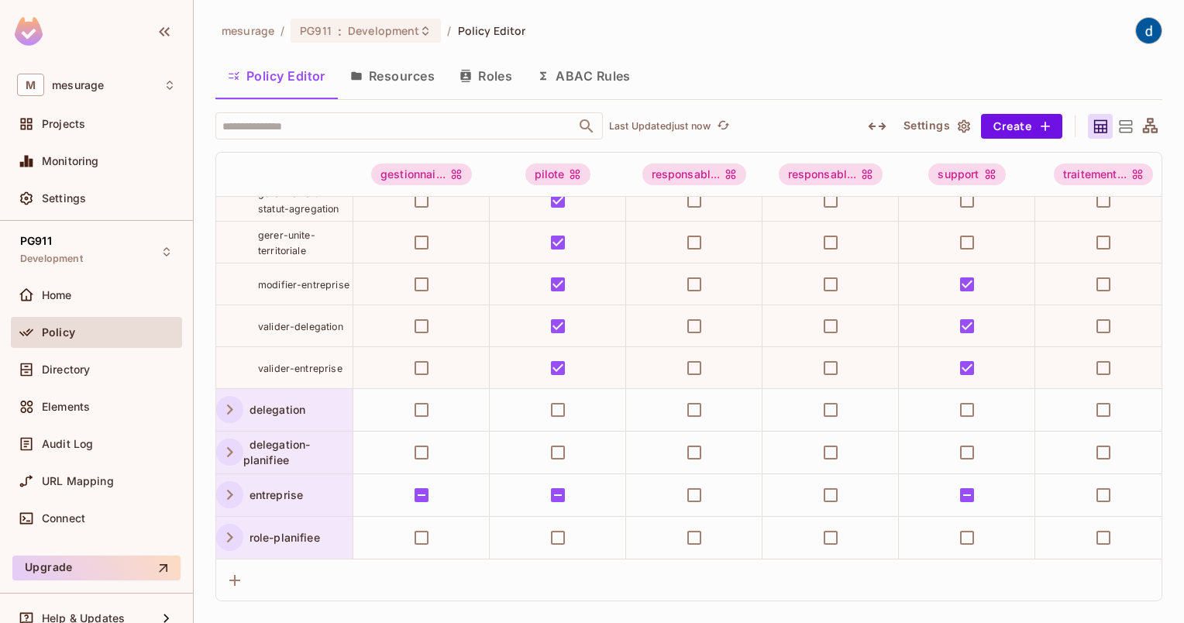
click at [227, 490] on icon "button" at bounding box center [230, 495] width 6 height 10
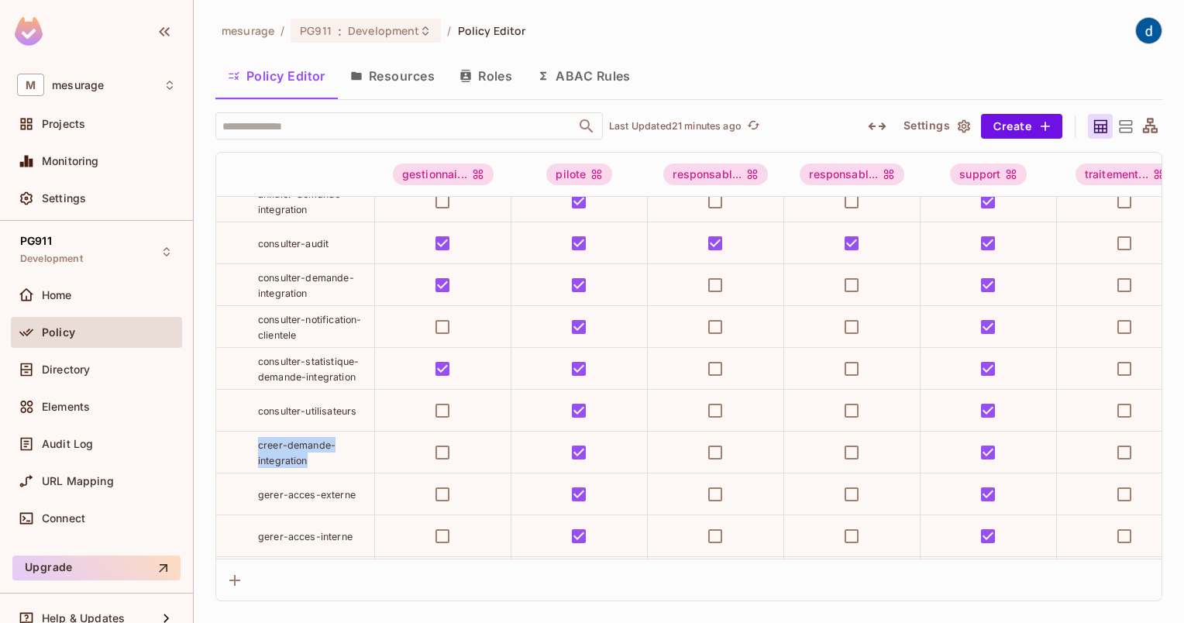
scroll to position [43, 0]
